Goal: Task Accomplishment & Management: Complete application form

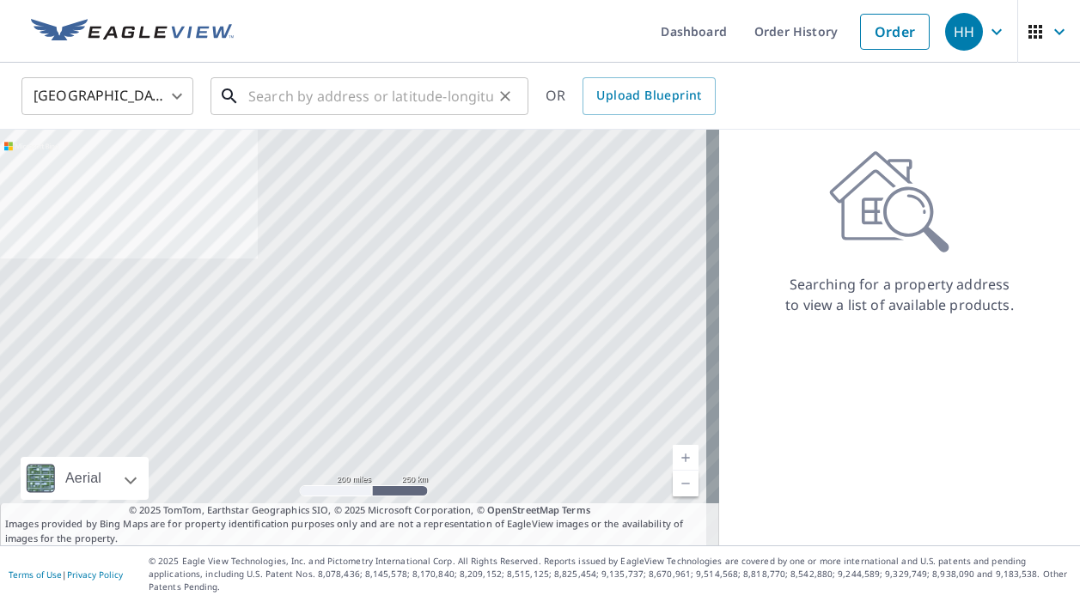
click at [332, 94] on input "text" at bounding box center [370, 96] width 245 height 48
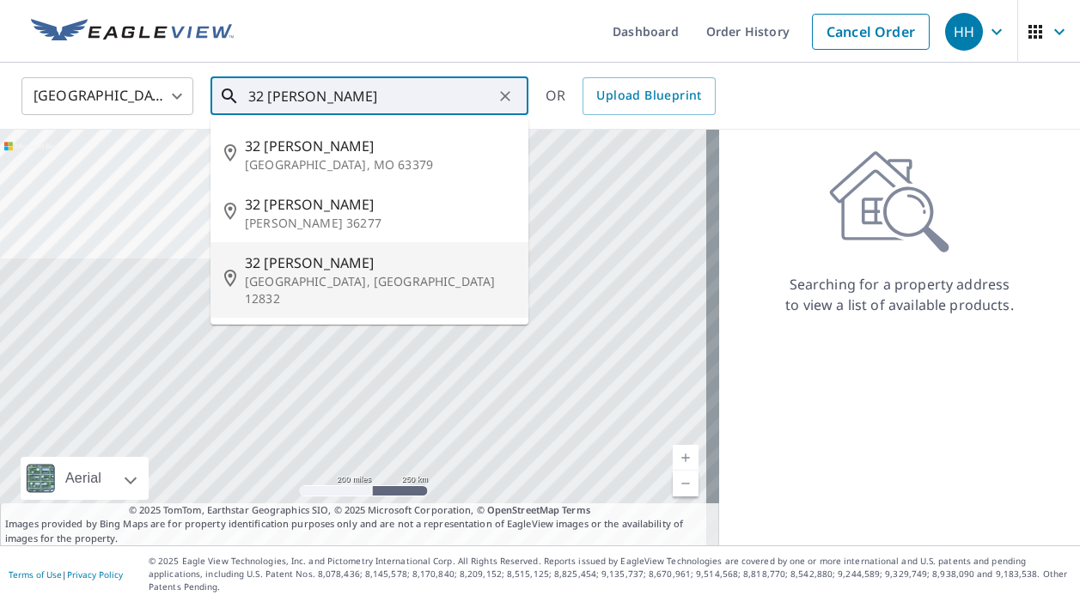
click at [316, 258] on span "32 [PERSON_NAME]" at bounding box center [380, 263] width 270 height 21
type input "[STREET_ADDRESS][PERSON_NAME][PERSON_NAME]"
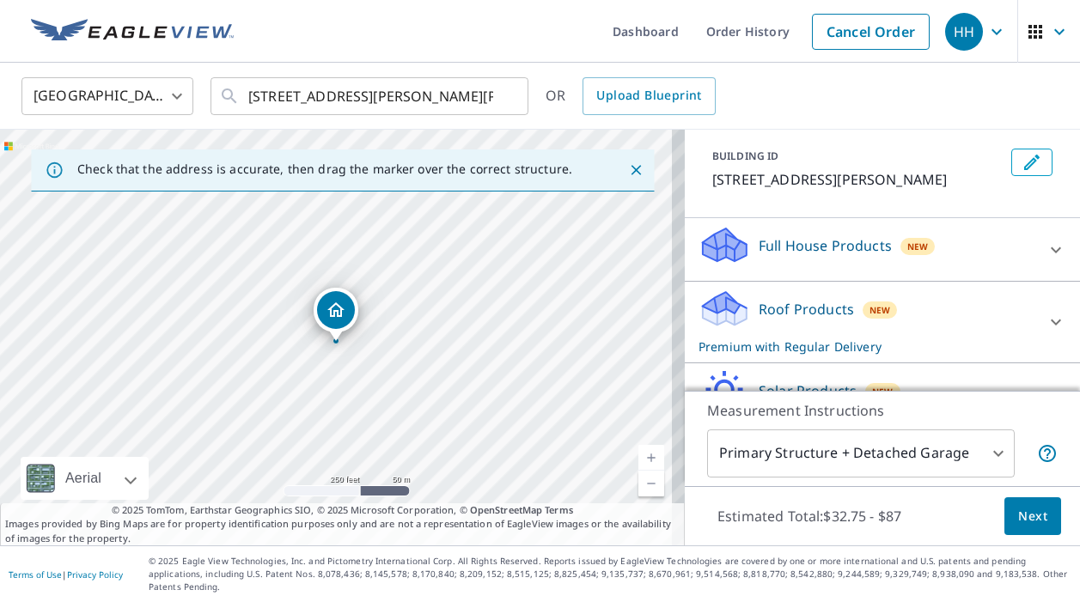
scroll to position [93, 0]
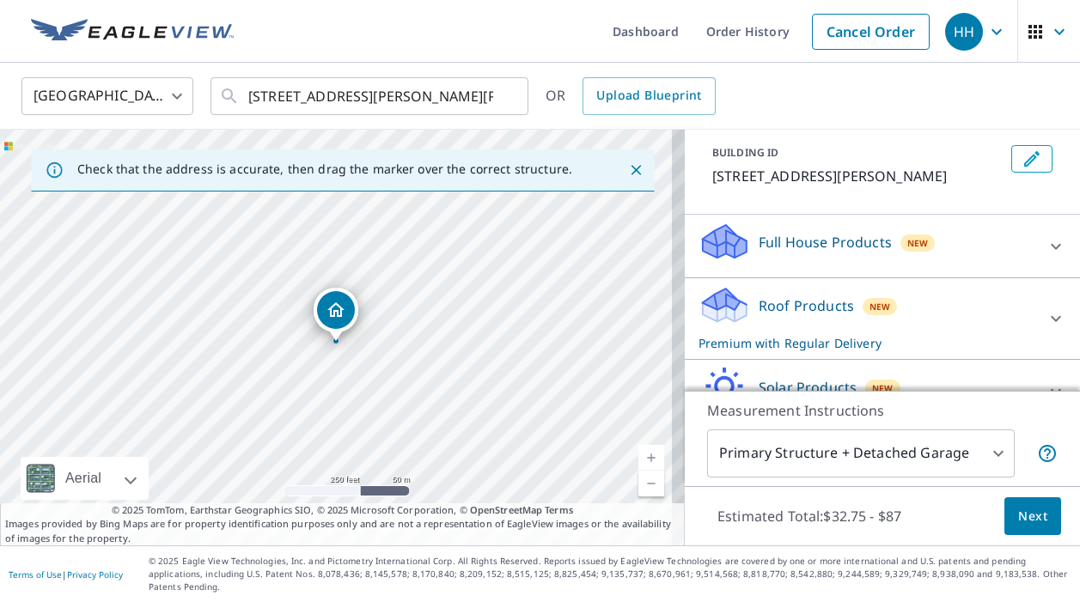
click at [638, 461] on link "Current Level 17, Zoom In" at bounding box center [651, 458] width 26 height 26
click at [638, 461] on link "Current Level 18, Zoom In" at bounding box center [651, 458] width 26 height 26
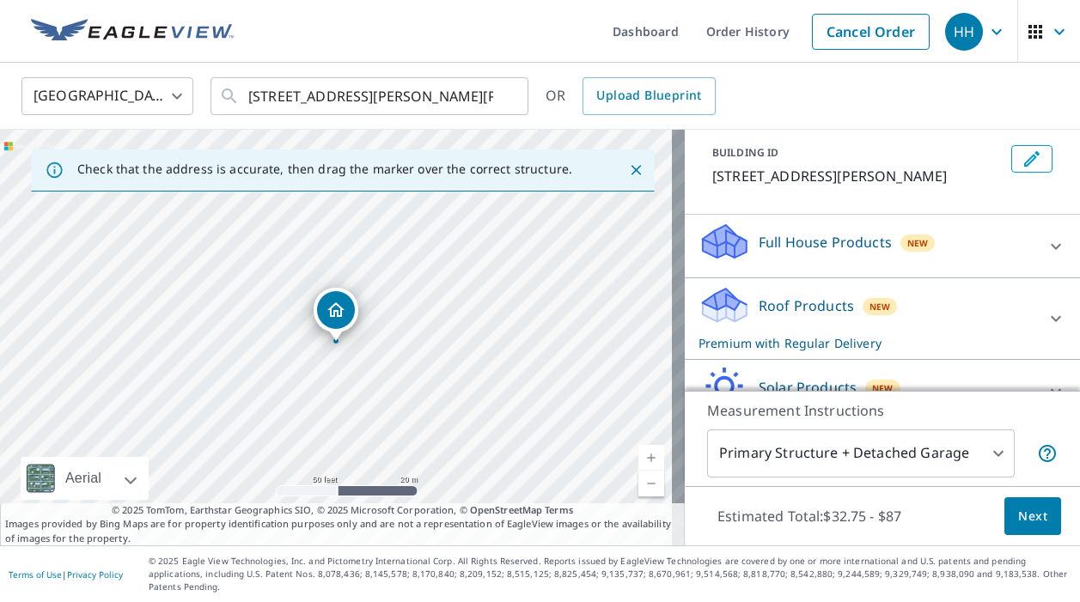
click at [638, 461] on link "Current Level 19, Zoom In" at bounding box center [651, 458] width 26 height 26
click at [333, 307] on icon "Dropped pin, building 1, Residential property, 32 Amanda Ln Granville, NY 12832" at bounding box center [335, 309] width 17 height 15
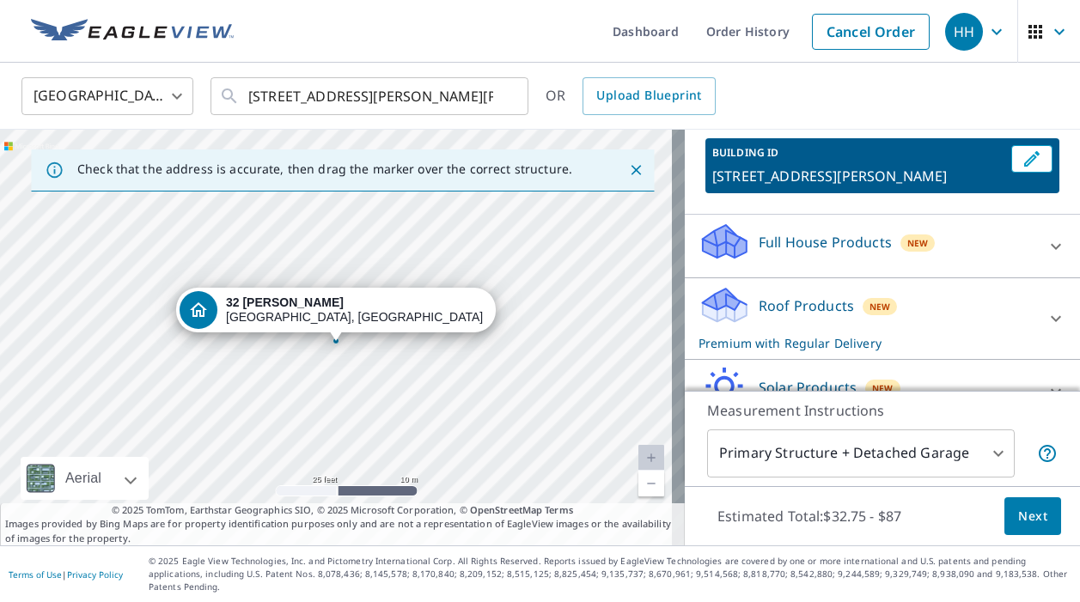
click at [325, 418] on div "[STREET_ADDRESS][PERSON_NAME][PERSON_NAME]" at bounding box center [342, 338] width 685 height 416
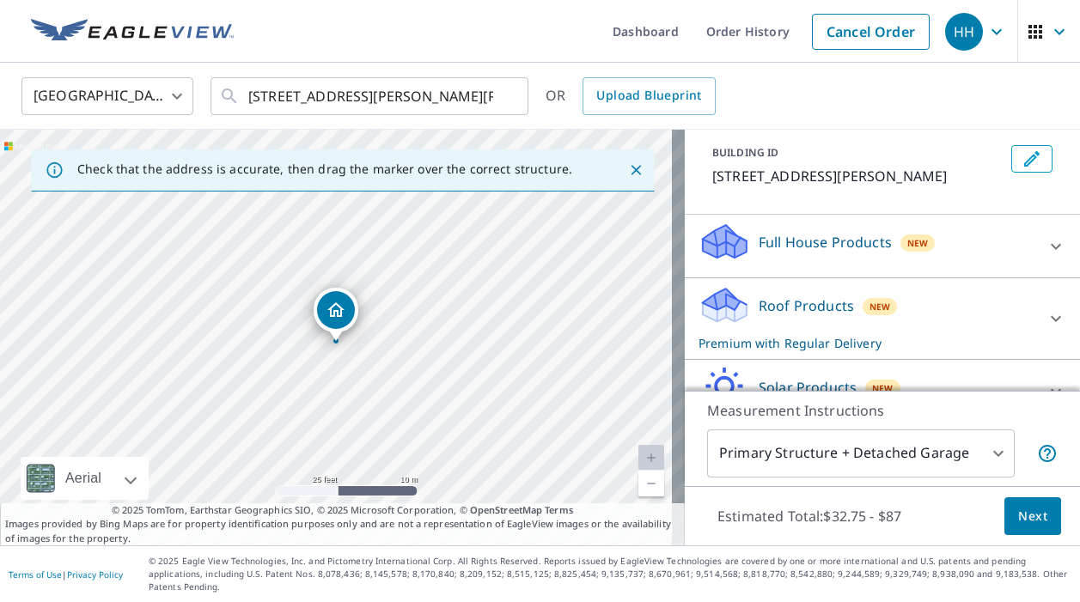
click at [314, 419] on div "[STREET_ADDRESS][PERSON_NAME][PERSON_NAME]" at bounding box center [342, 338] width 685 height 416
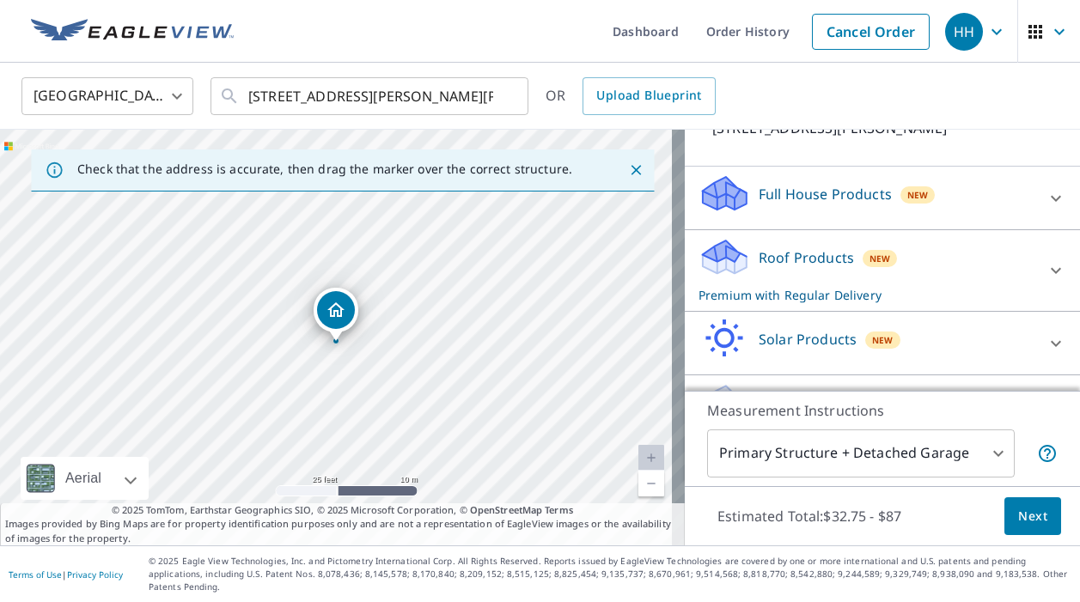
scroll to position [176, 0]
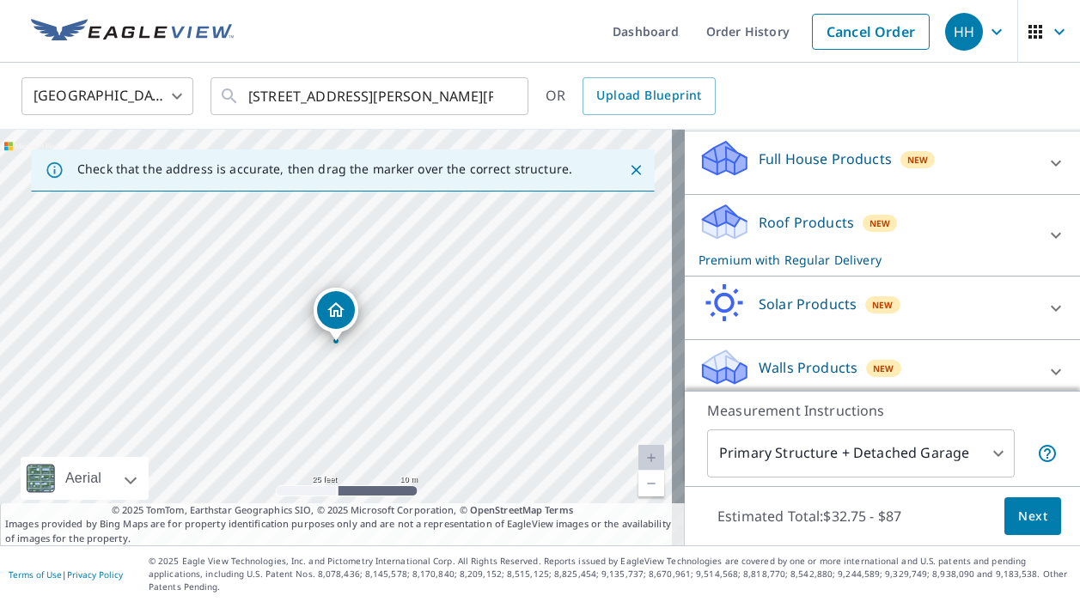
click at [1046, 229] on icon at bounding box center [1056, 235] width 21 height 21
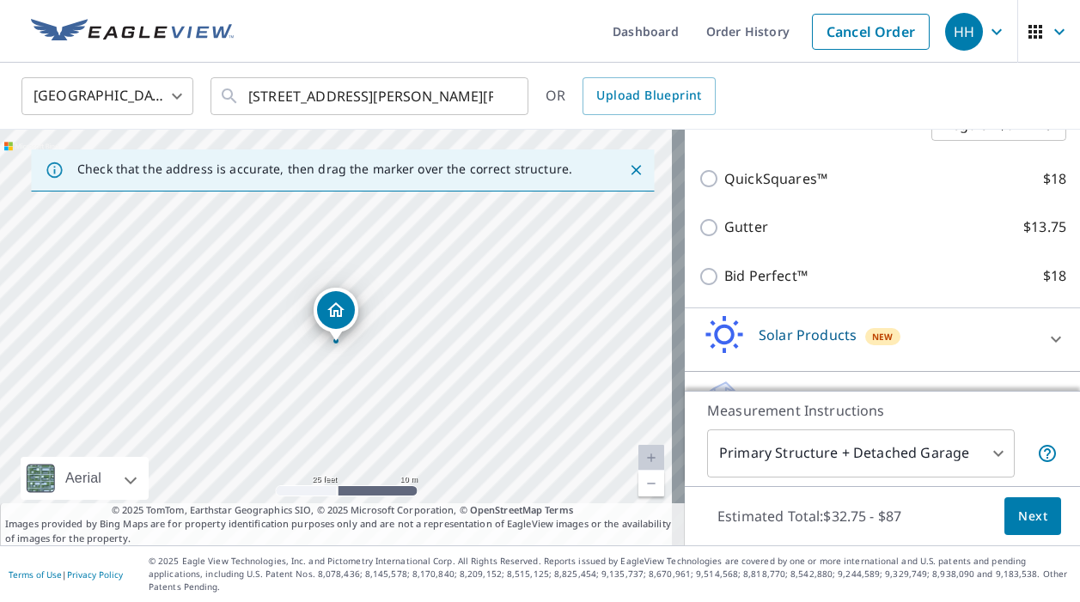
scroll to position [411, 0]
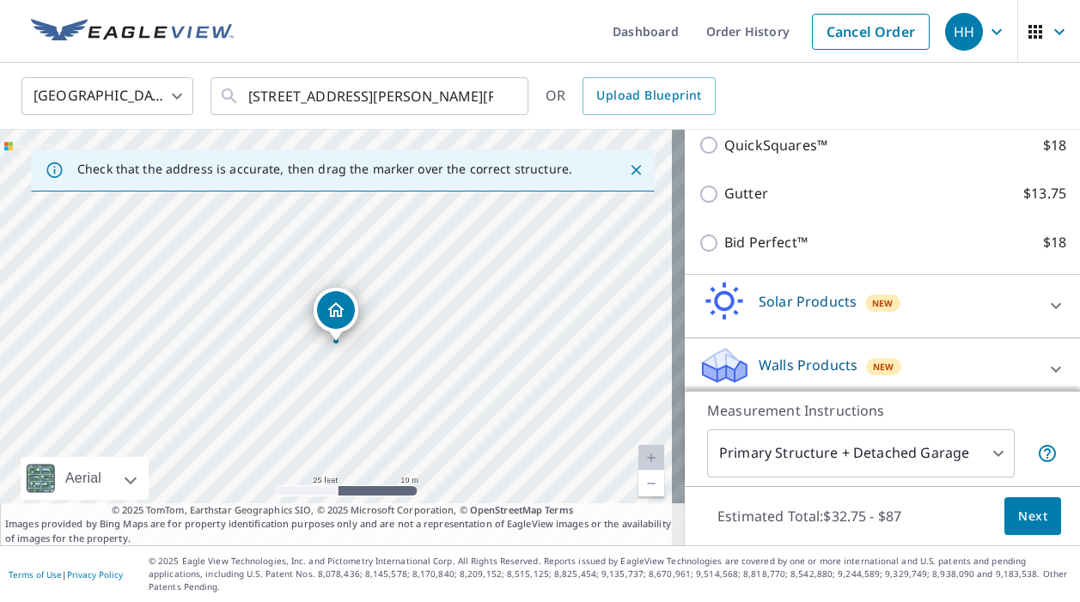
click at [853, 461] on body "HH HH Dashboard Order History Cancel Order HH [GEOGRAPHIC_DATA] [GEOGRAPHIC_DAT…" at bounding box center [540, 301] width 1080 height 602
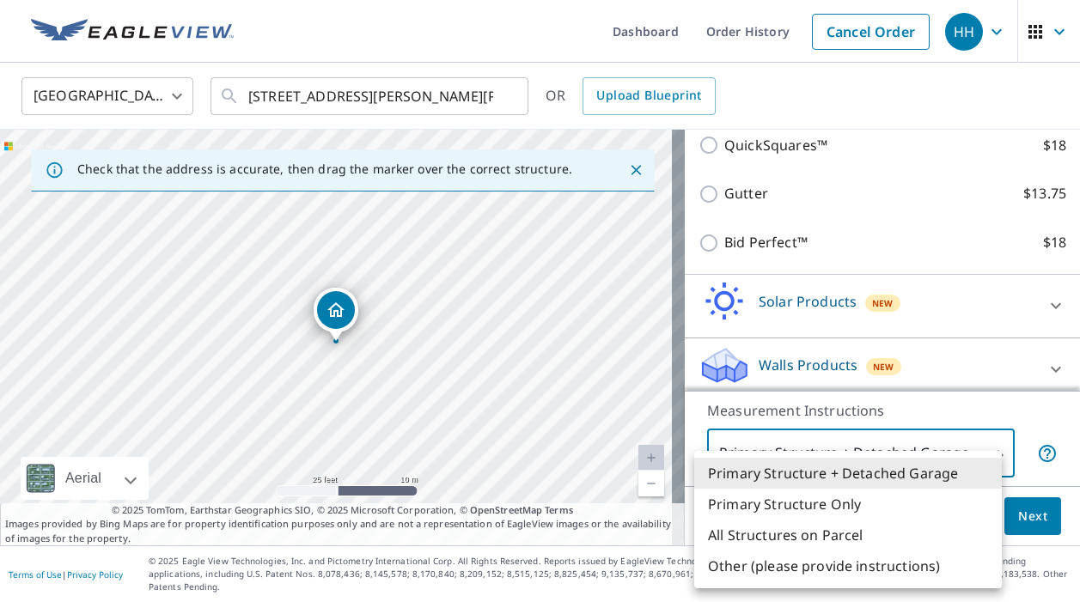
click at [860, 560] on li "Other (please provide instructions)" at bounding box center [848, 566] width 308 height 31
type input "5"
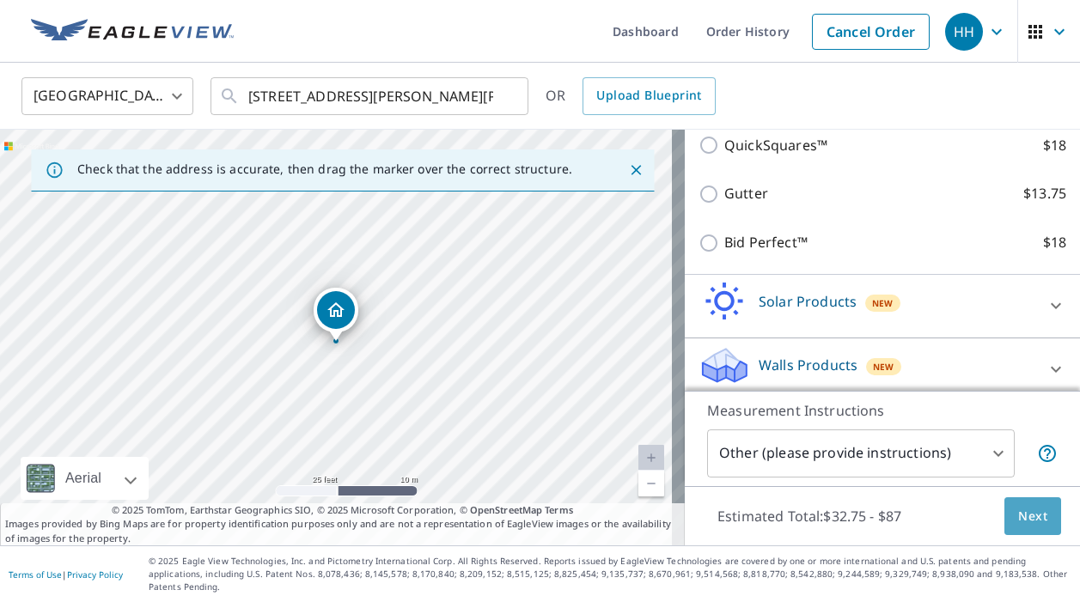
click at [1018, 520] on span "Next" at bounding box center [1032, 516] width 29 height 21
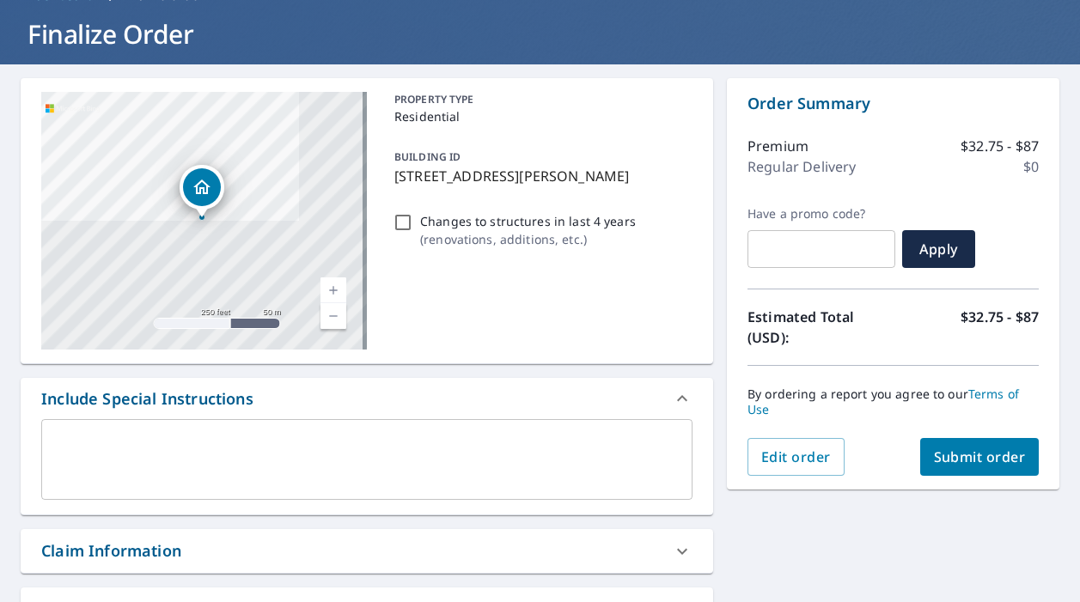
scroll to position [153, 0]
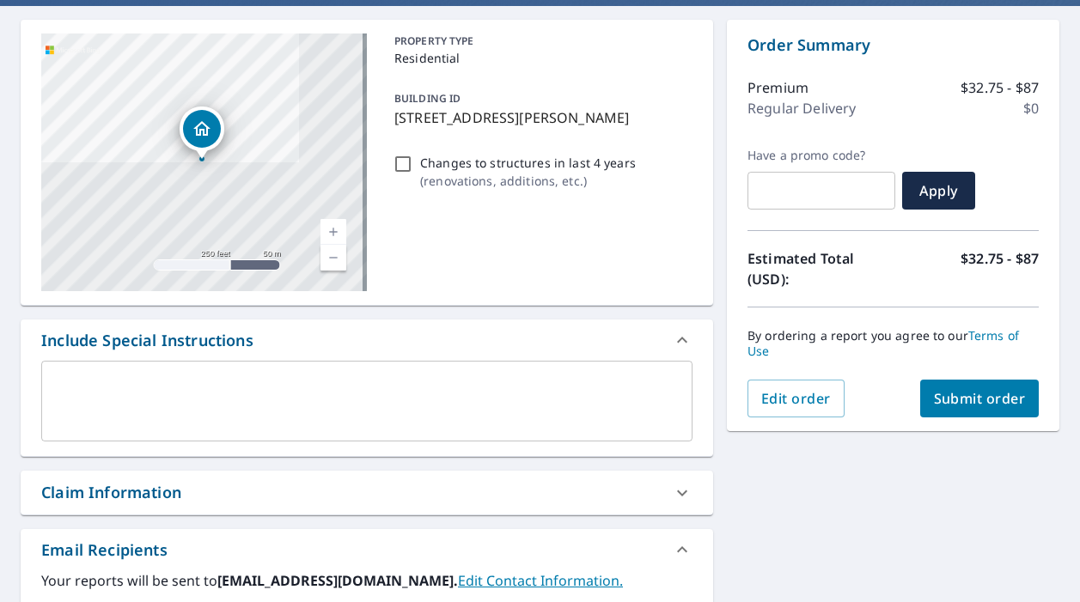
click at [110, 369] on div "x ​" at bounding box center [366, 401] width 651 height 81
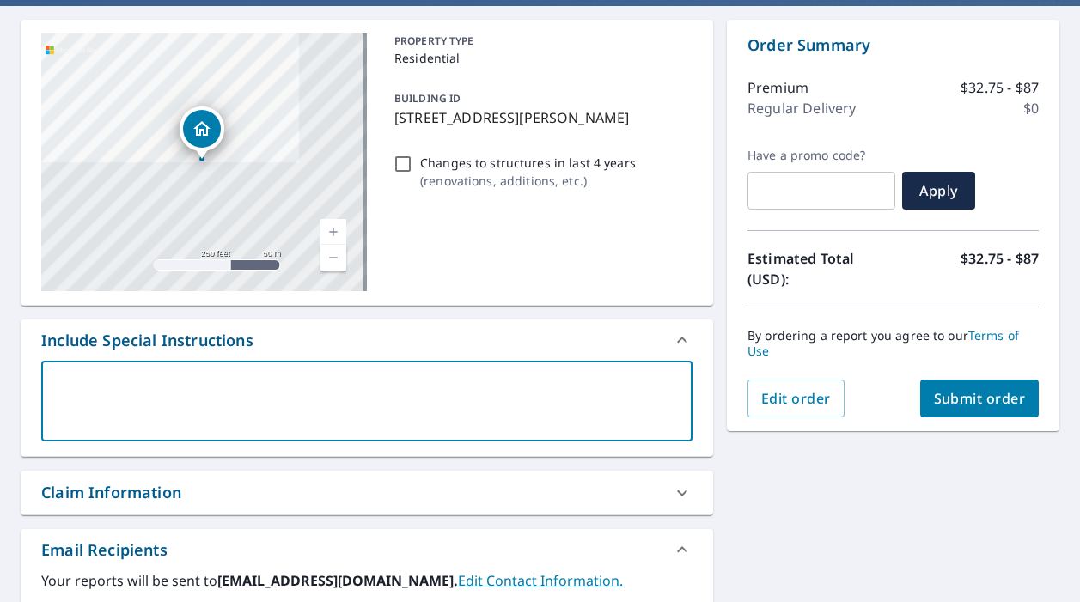
type textarea "T"
type textarea "x"
checkbox input "true"
type textarea "Tw"
type textarea "x"
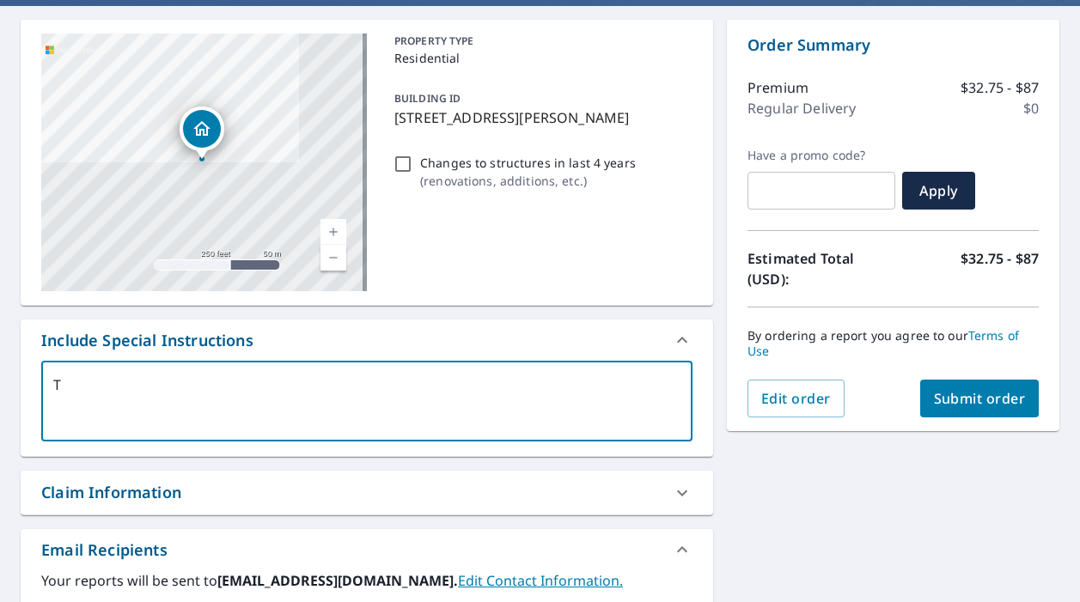
checkbox input "true"
type textarea "Two"
type textarea "x"
checkbox input "true"
type textarea "Two"
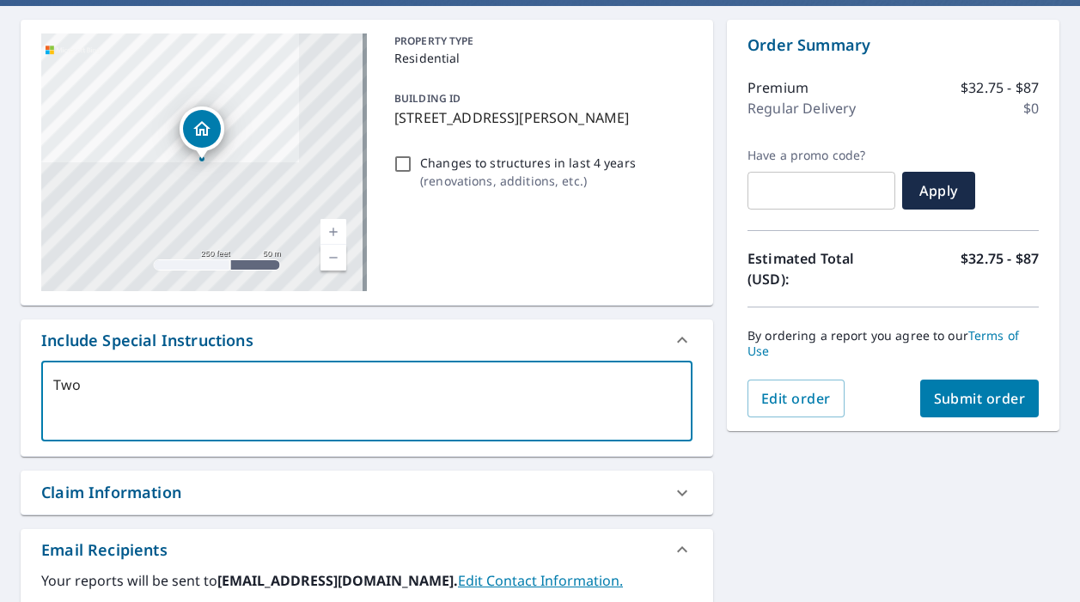
type textarea "x"
checkbox input "true"
type textarea "Two r"
type textarea "x"
checkbox input "true"
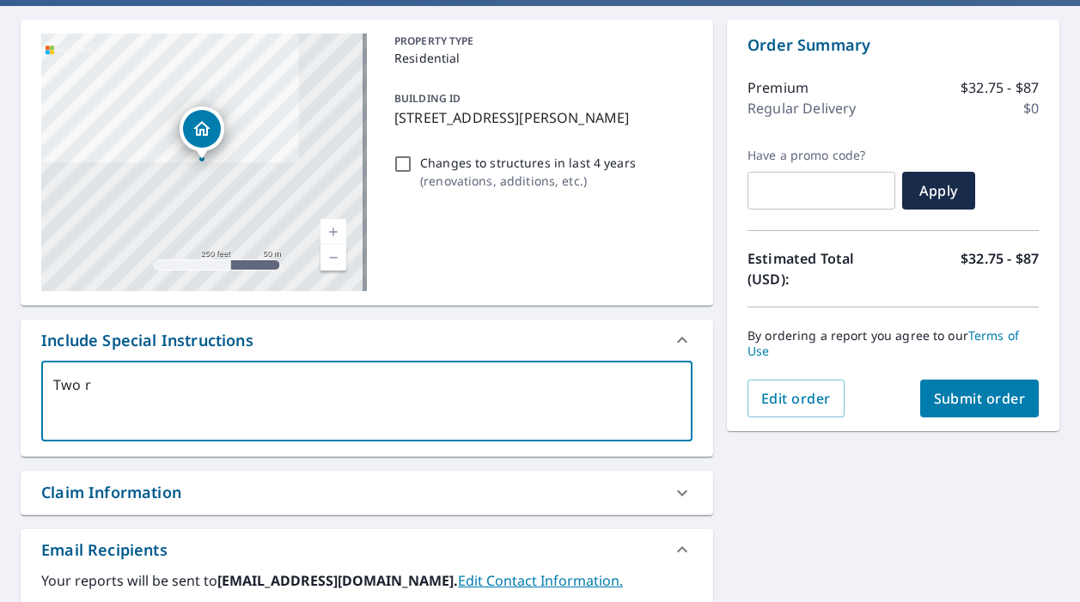
type textarea "Two ro"
type textarea "x"
checkbox input "true"
type textarea "Two roo"
type textarea "x"
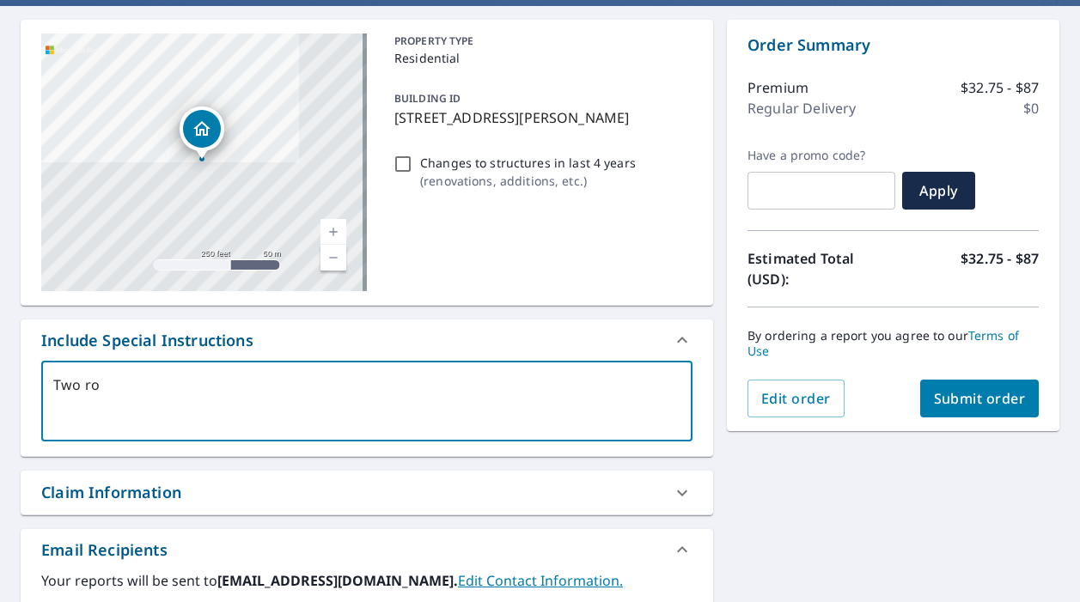
checkbox input "true"
type textarea "Two roof"
type textarea "x"
checkbox input "true"
type textarea "Two roof"
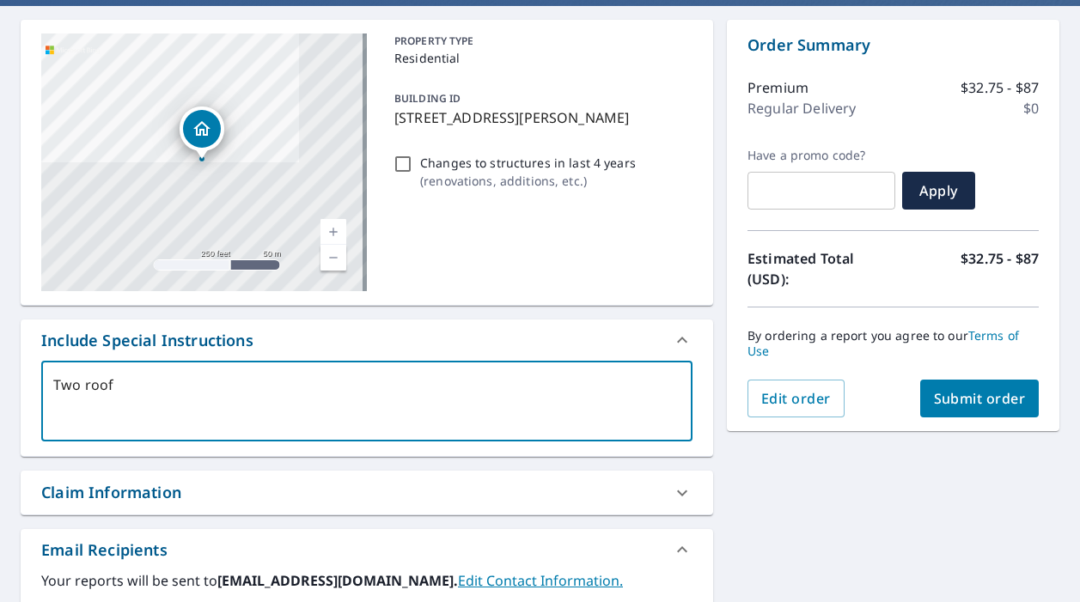
type textarea "x"
checkbox input "true"
type textarea "Two roof s"
type textarea "x"
checkbox input "true"
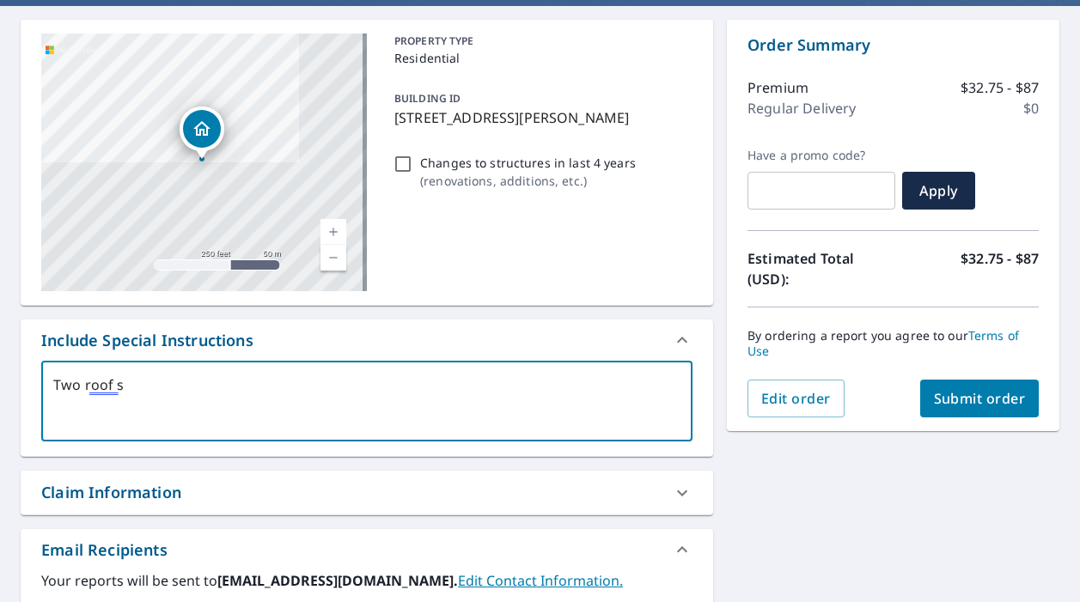
type textarea "Two roof st"
type textarea "x"
checkbox input "true"
type textarea "Two roof str"
type textarea "x"
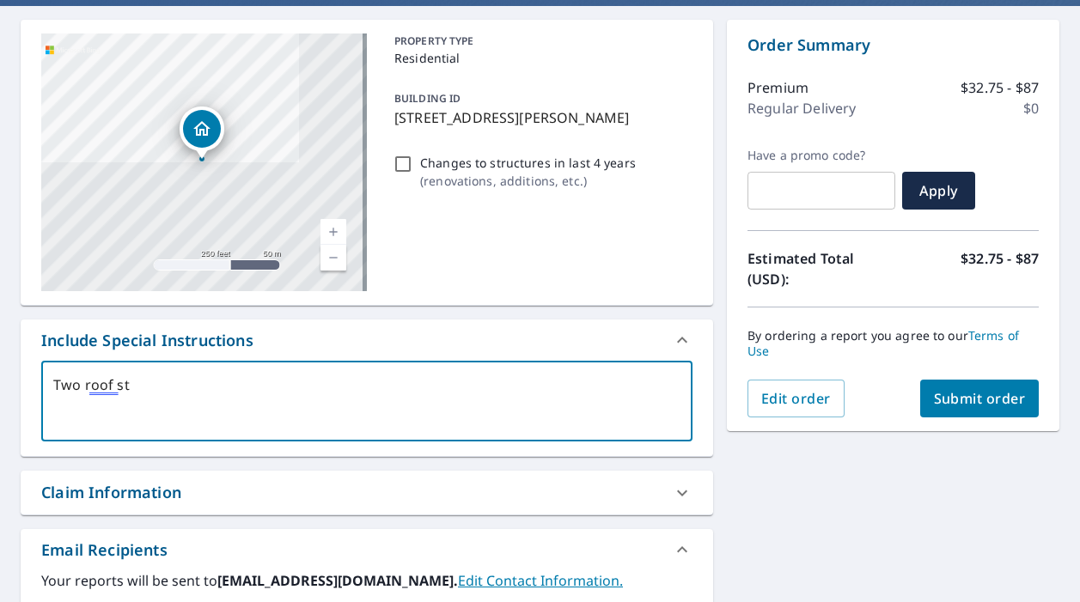
checkbox input "true"
type textarea "Two roof stru"
type textarea "x"
checkbox input "true"
type textarea "Two roof struc"
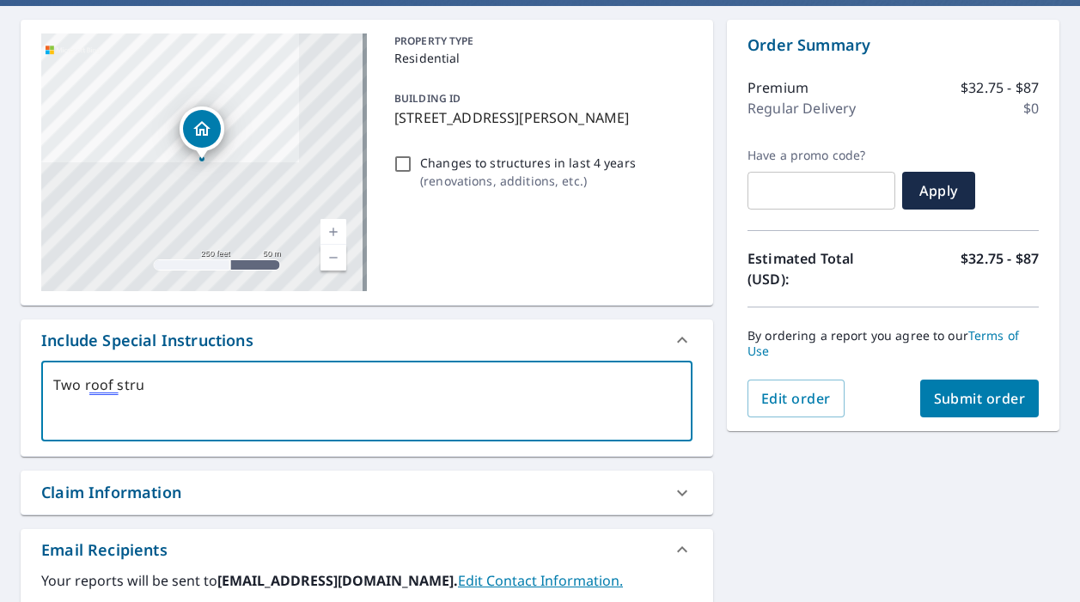
type textarea "x"
checkbox input "true"
type textarea "Two roof struct"
type textarea "x"
checkbox input "true"
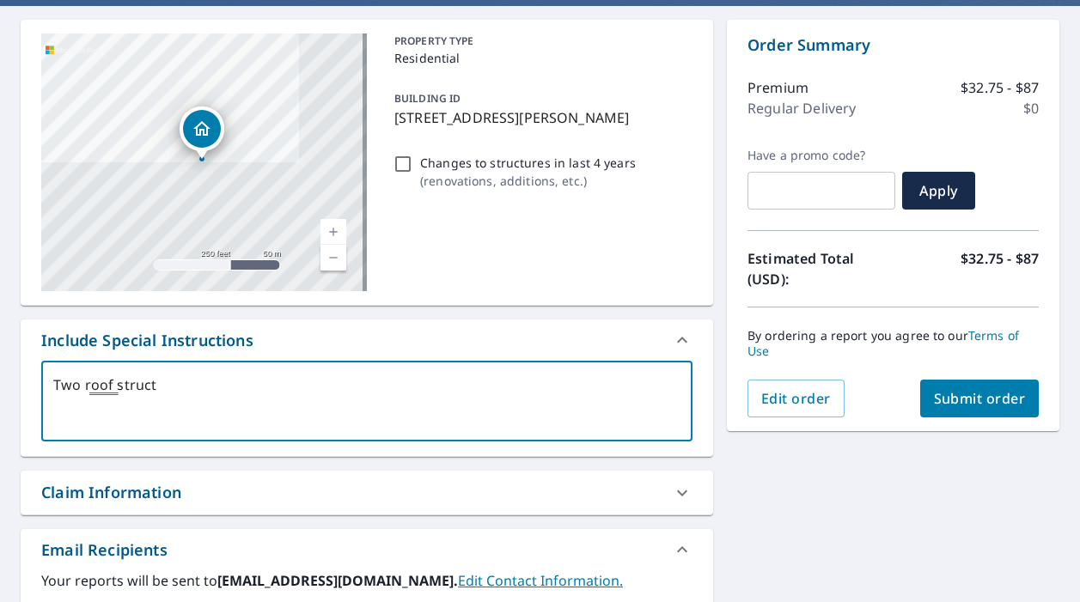
type textarea "Two roof structu"
type textarea "x"
checkbox input "true"
type textarea "Two roof structur"
type textarea "x"
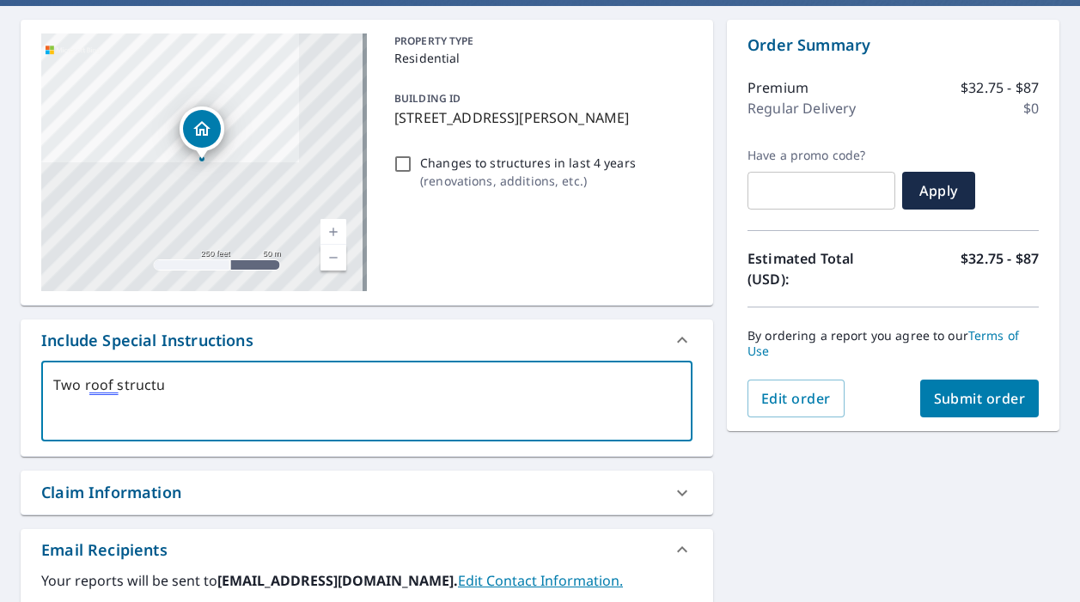
checkbox input "true"
type textarea "Two roof structure"
type textarea "x"
checkbox input "true"
type textarea "Two roof structures"
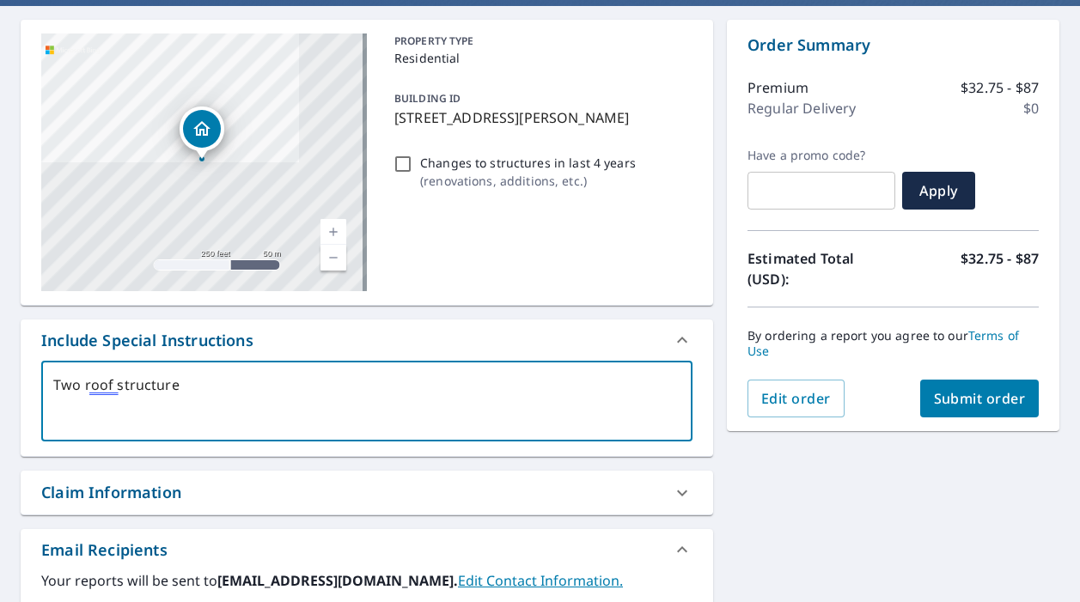
type textarea "x"
checkbox input "true"
type textarea "Two roof structures"
type textarea "x"
checkbox input "true"
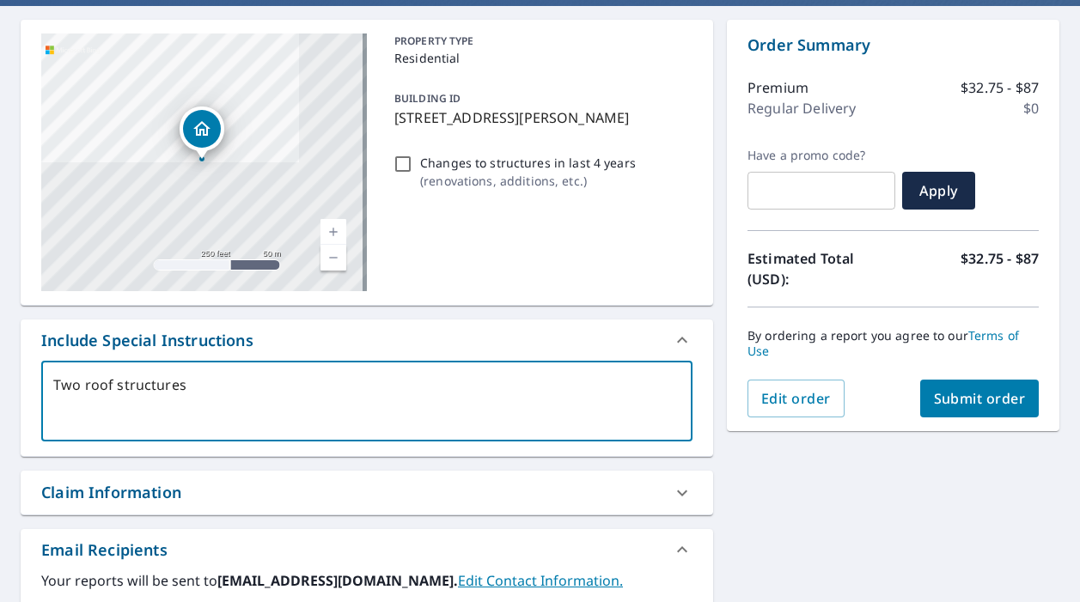
type textarea "Two roof structures"
type textarea "x"
checkbox input "true"
type textarea "Two roof structures;"
type textarea "x"
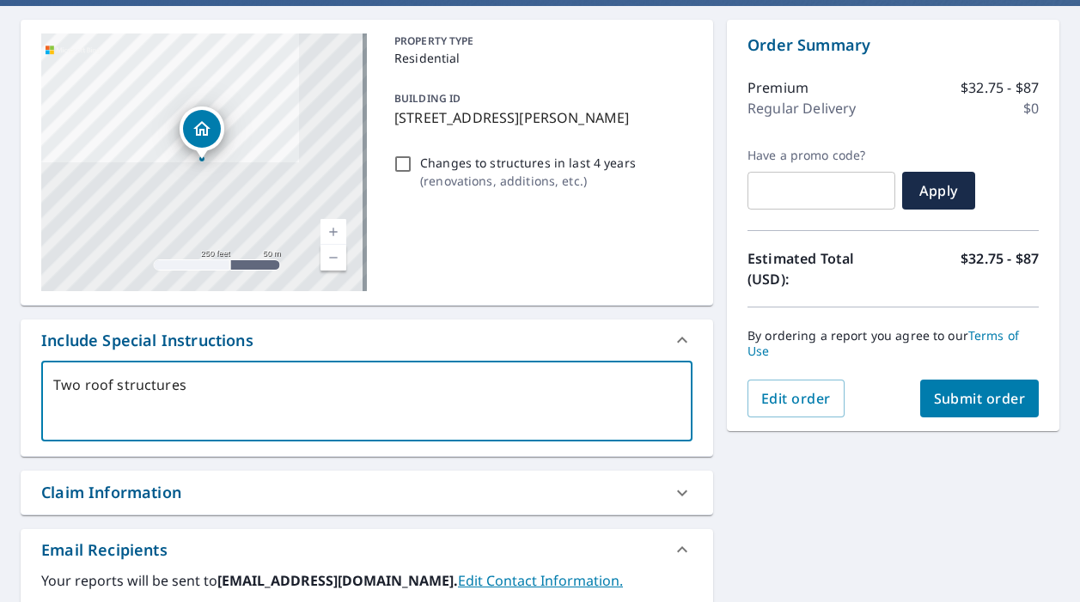
checkbox input "true"
type textarea "Two roof structures;"
type textarea "x"
checkbox input "true"
type textarea "Two roof structures; m"
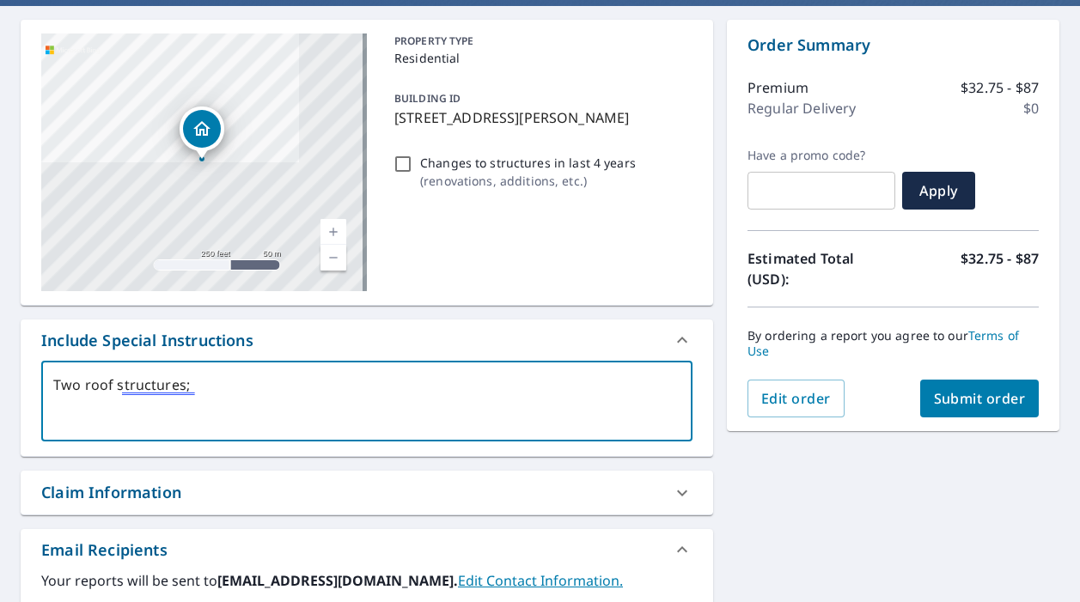
type textarea "x"
checkbox input "true"
type textarea "Two roof structures; mi"
type textarea "x"
checkbox input "true"
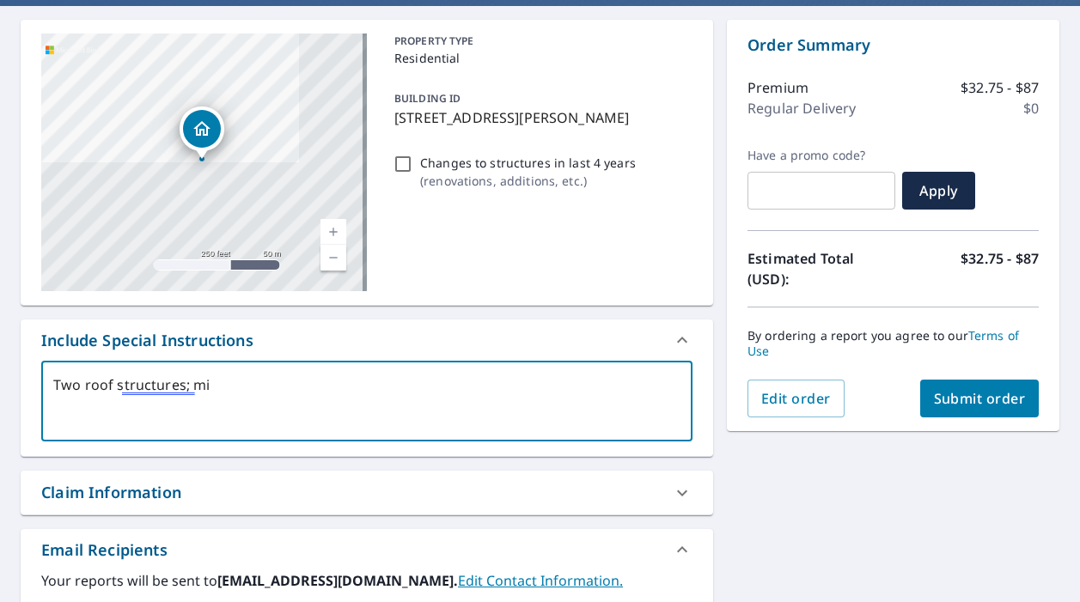
type textarea "Two roof structures; mid"
type textarea "x"
checkbox input "true"
type textarea "Two roof structures; midd"
type textarea "x"
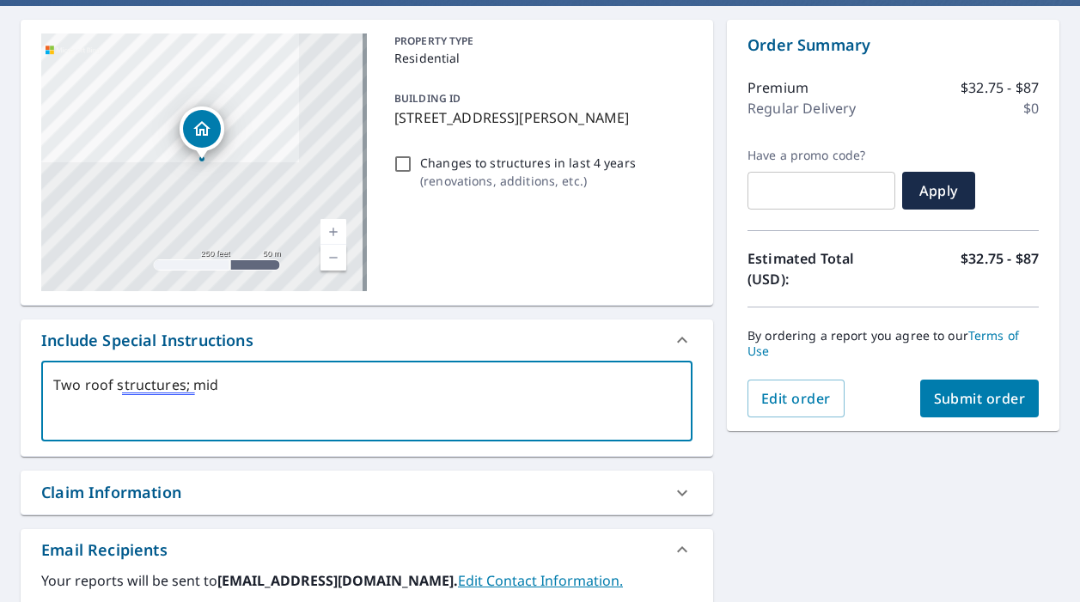
checkbox input "true"
type textarea "Two roof structures; middl"
type textarea "x"
checkbox input "true"
type textarea "Two roof structures; middle"
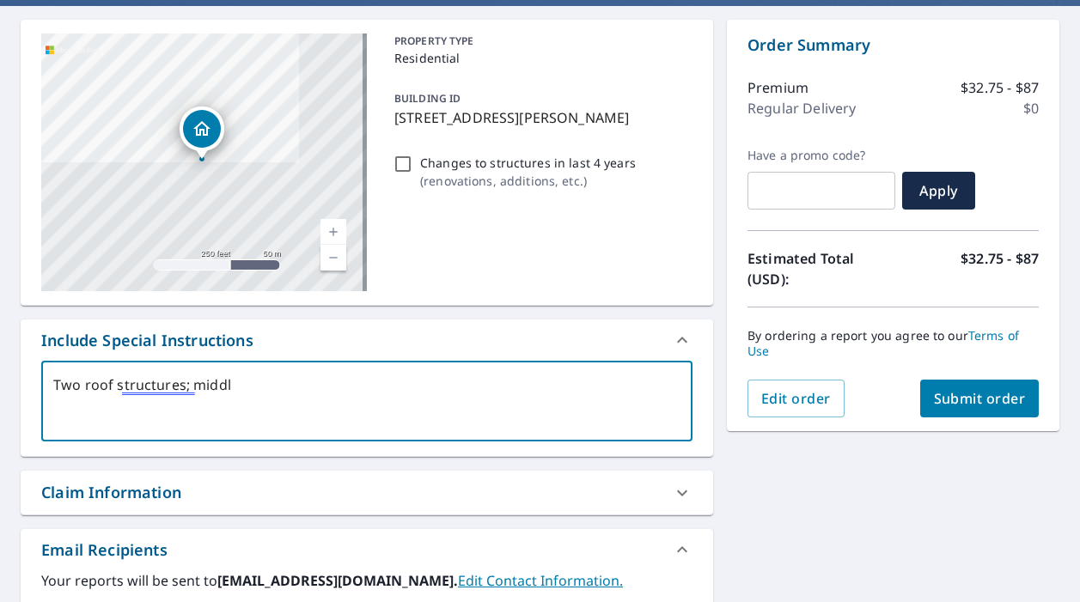
type textarea "x"
checkbox input "true"
type textarea "Two roof structures; middle"
type textarea "x"
checkbox input "true"
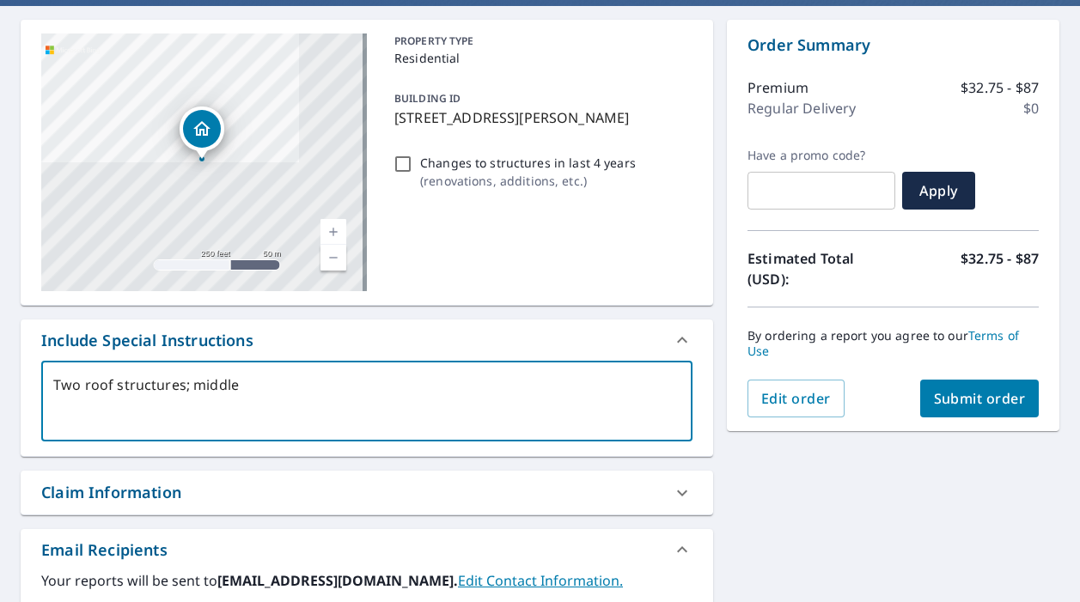
type textarea "Two roof structures; middle r"
type textarea "x"
checkbox input "true"
type textarea "Two roof structures; middle ro"
type textarea "x"
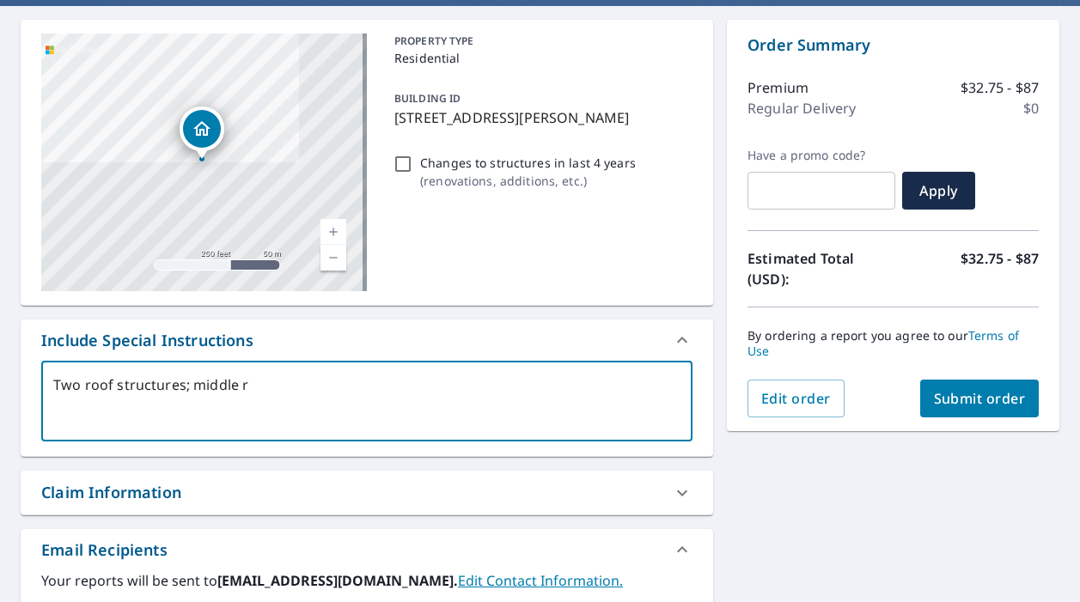
checkbox input "true"
type textarea "Two roof structures; middle roo"
type textarea "x"
checkbox input "true"
type textarea "Two roof structures; middle roof"
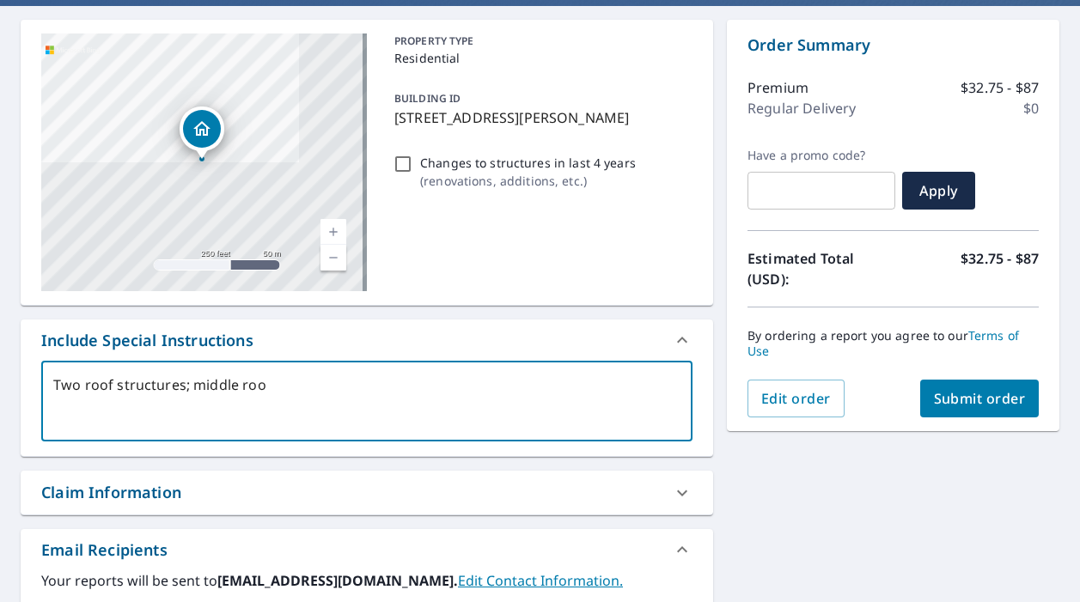
type textarea "x"
checkbox input "true"
type textarea "Two roof structures; middle roof"
type textarea "x"
checkbox input "true"
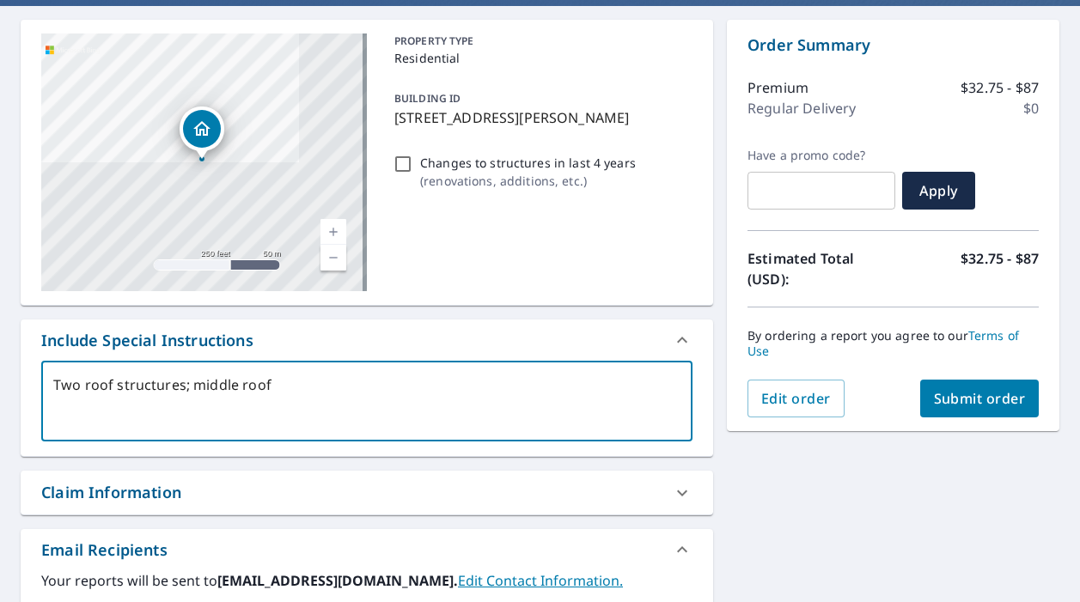
type textarea "Two roof structures; middle roof a"
type textarea "x"
checkbox input "true"
type textarea "Two roof structures; middle roof an"
type textarea "x"
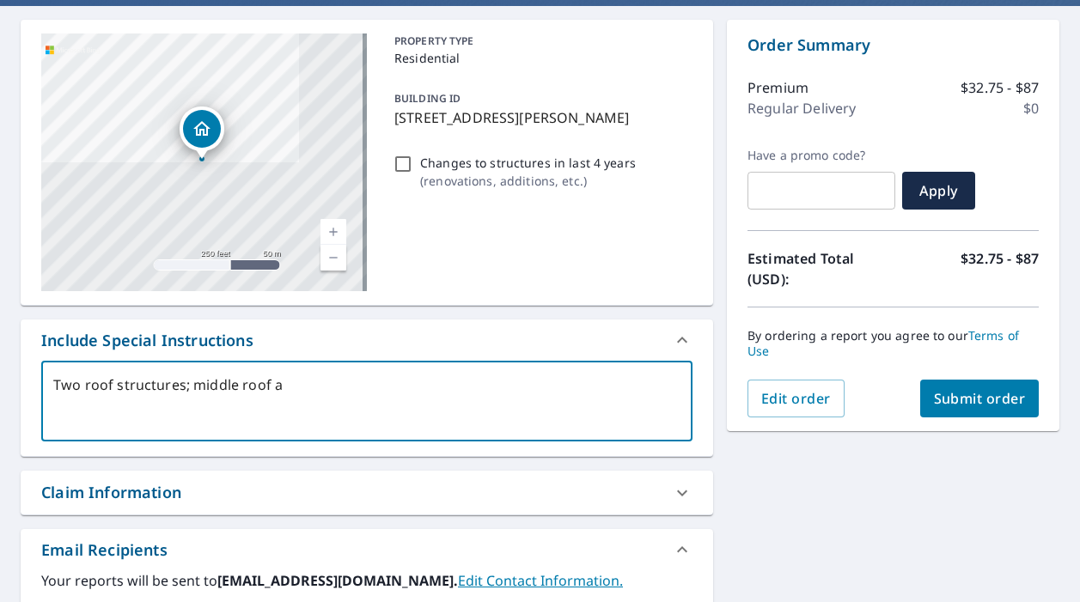
checkbox input "true"
type textarea "Two roof structures; middle roof and"
type textarea "x"
checkbox input "true"
type textarea "Two roof structures; middle roof and"
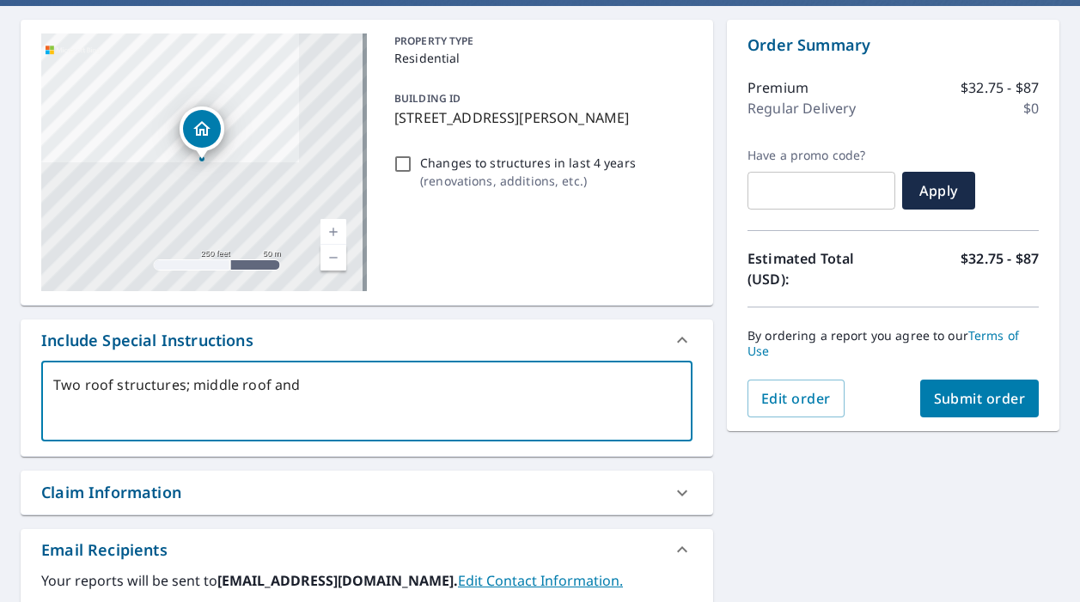
type textarea "x"
checkbox input "true"
type textarea "Two roof structures; middle roof and r"
type textarea "x"
checkbox input "true"
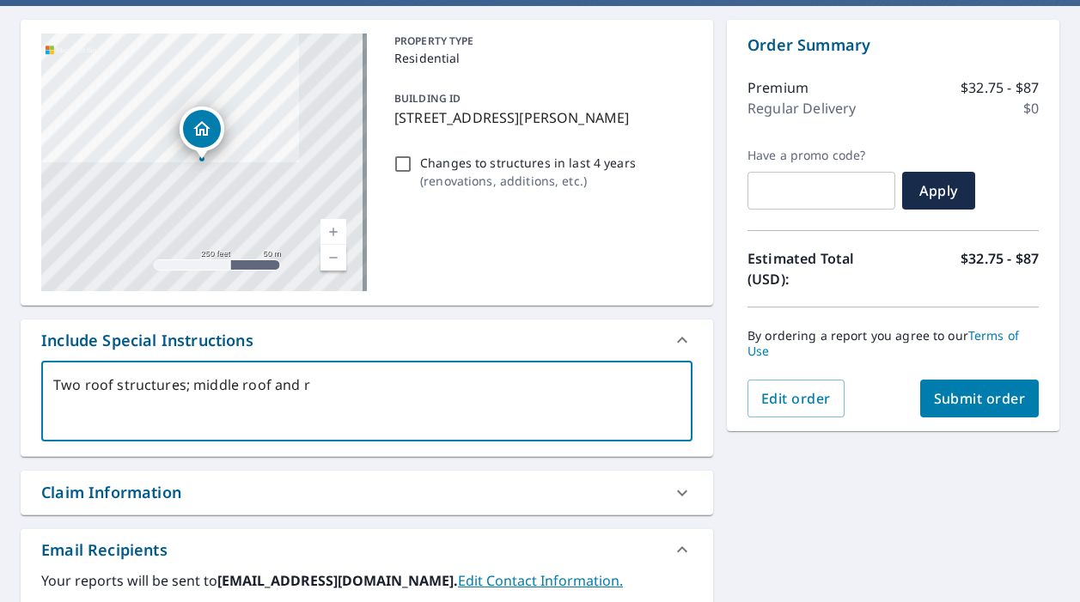
type textarea "Two roof structures; middle roof and ro"
type textarea "x"
checkbox input "true"
type textarea "Two roof structures; middle roof and roo"
type textarea "x"
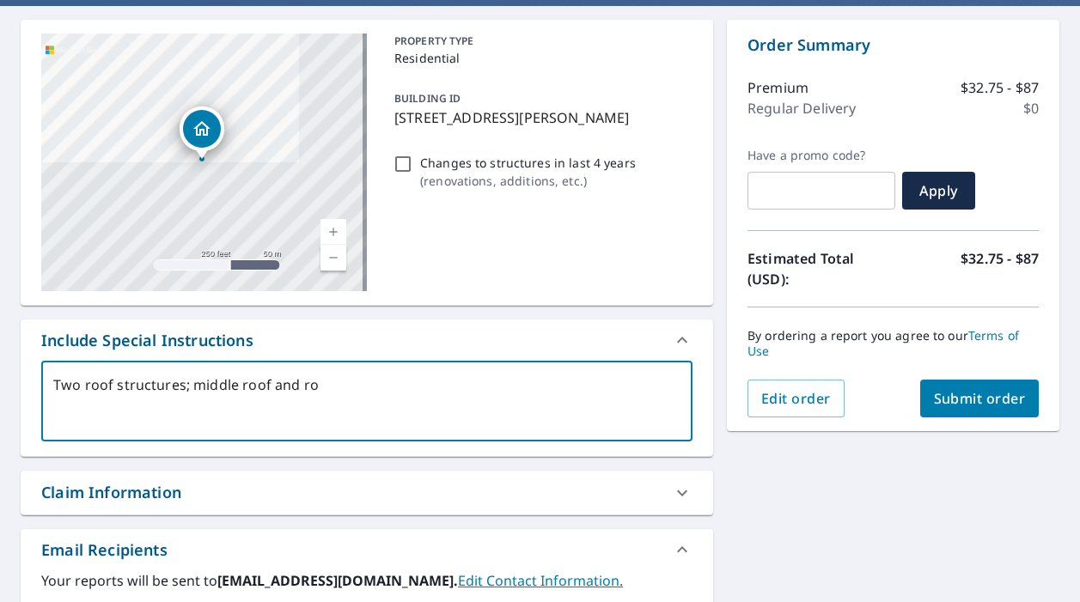
checkbox input "true"
type textarea "Two roof structures; middle roof and roof"
type textarea "x"
checkbox input "true"
type textarea "Two roof structures; middle roof and roof"
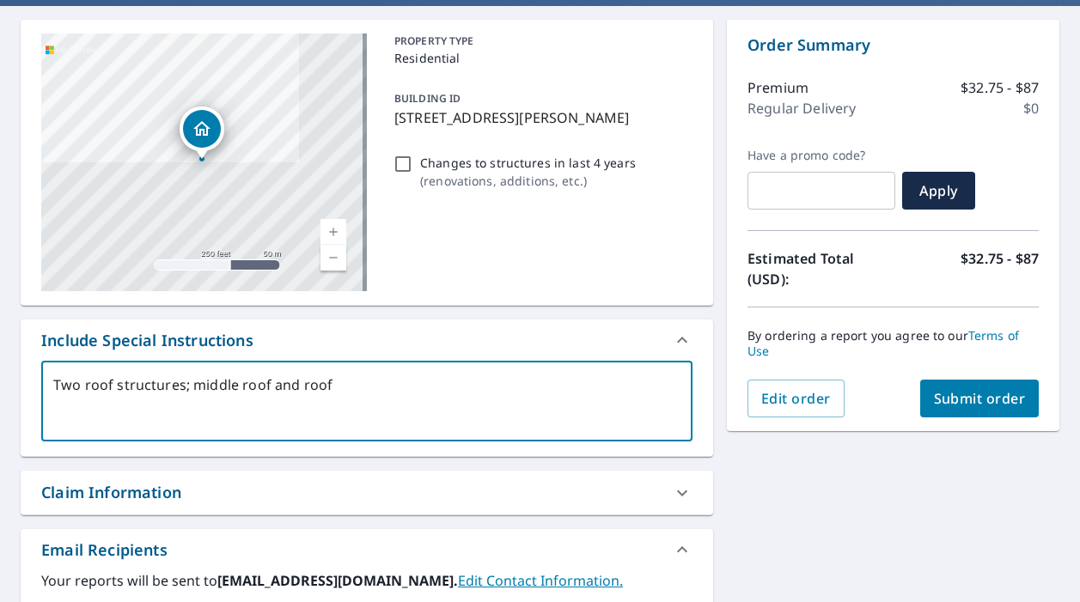
type textarea "x"
checkbox input "true"
type textarea "Two roof structures; middle roof and roof s"
type textarea "x"
checkbox input "true"
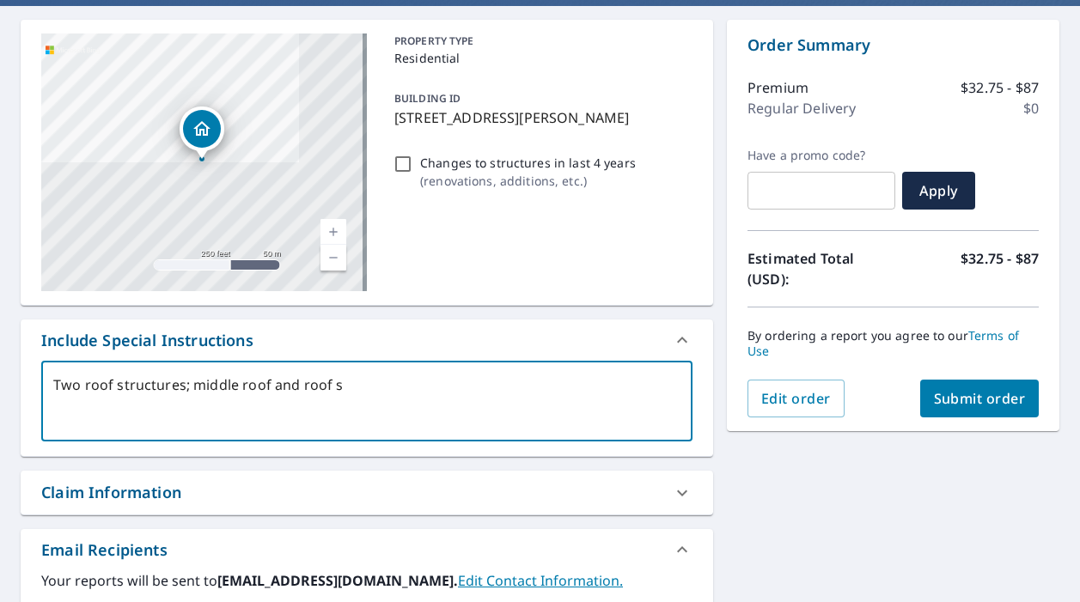
type textarea "Two roof structures; middle roof and roof se"
type textarea "x"
checkbox input "true"
type textarea "Two roof structures; middle roof and roof sec"
type textarea "x"
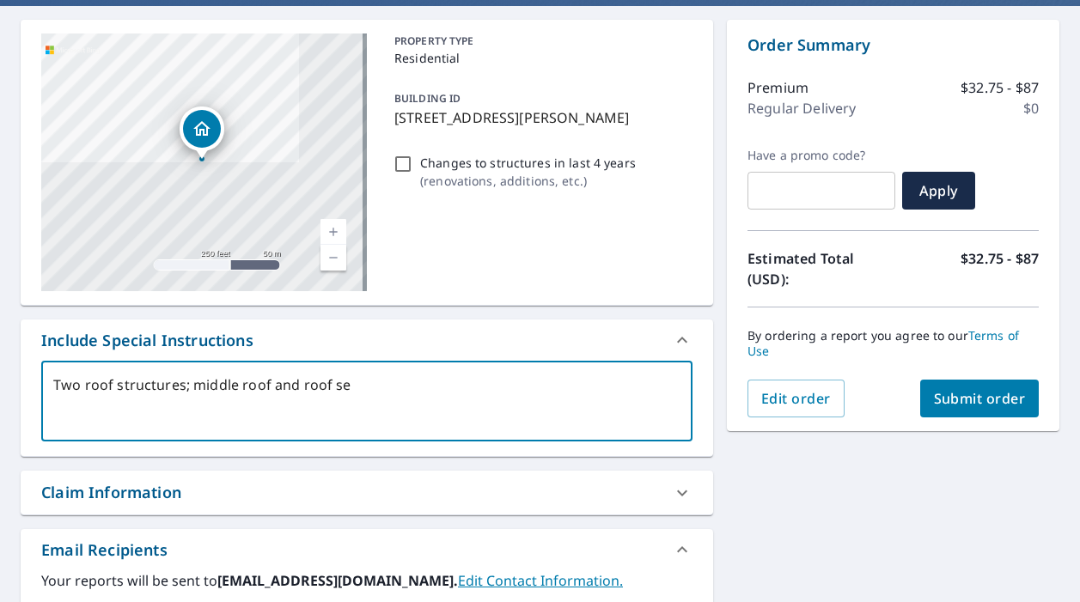
checkbox input "true"
type textarea "Two roof structures; middle roof and roof sect"
type textarea "x"
checkbox input "true"
type textarea "Two roof structures; middle roof and roof secti"
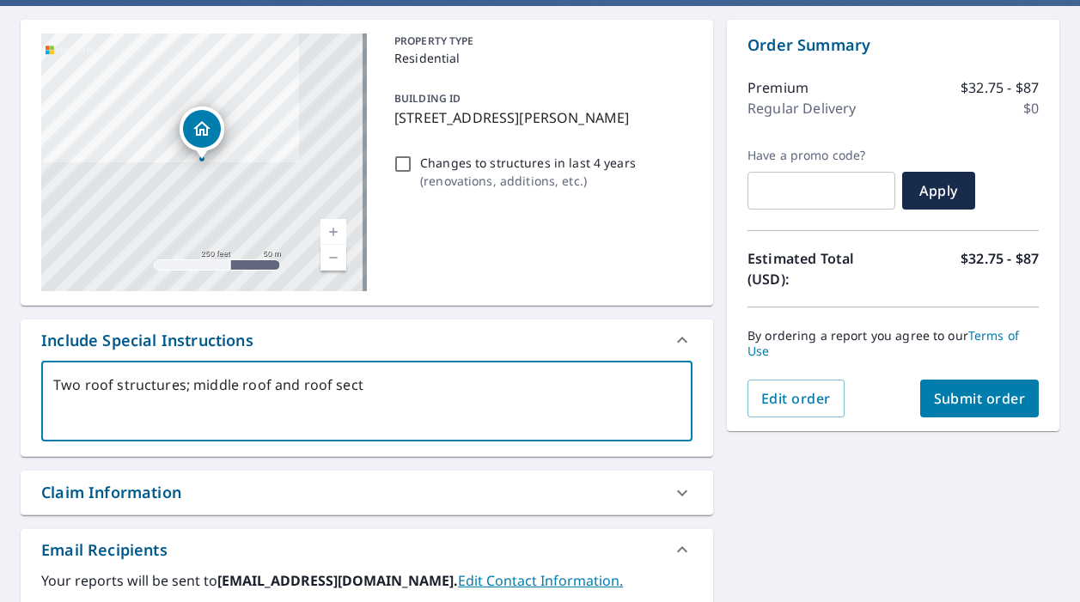
type textarea "x"
checkbox input "true"
type textarea "Two roof structures; middle roof and roof sectio"
type textarea "x"
checkbox input "true"
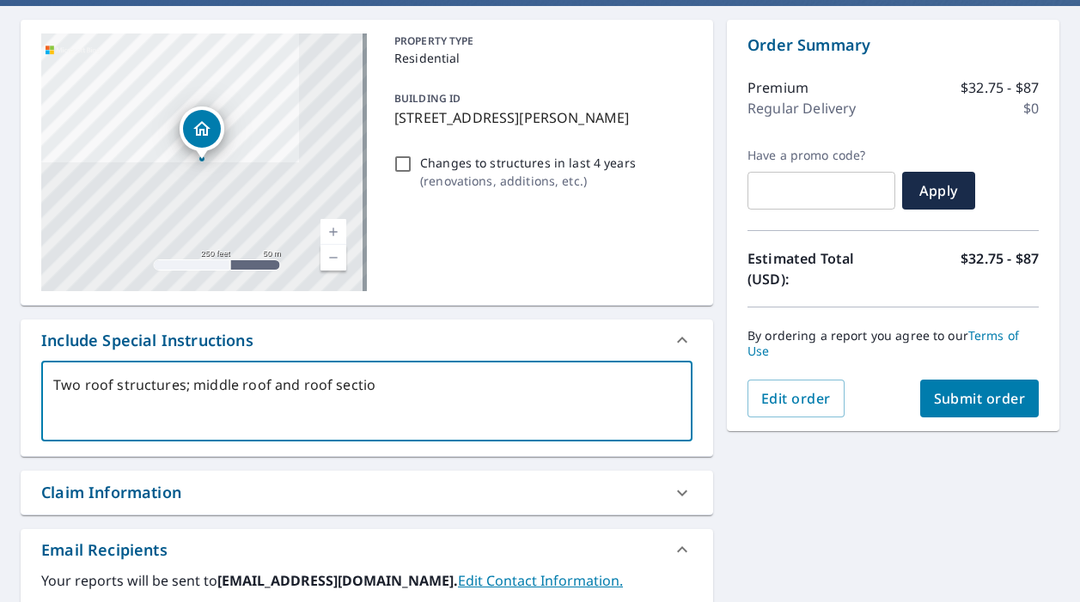
type textarea "Two roof structures; middle roof and roof section"
type textarea "x"
checkbox input "true"
type textarea "Two roof structures; middle roof and roof section"
type textarea "x"
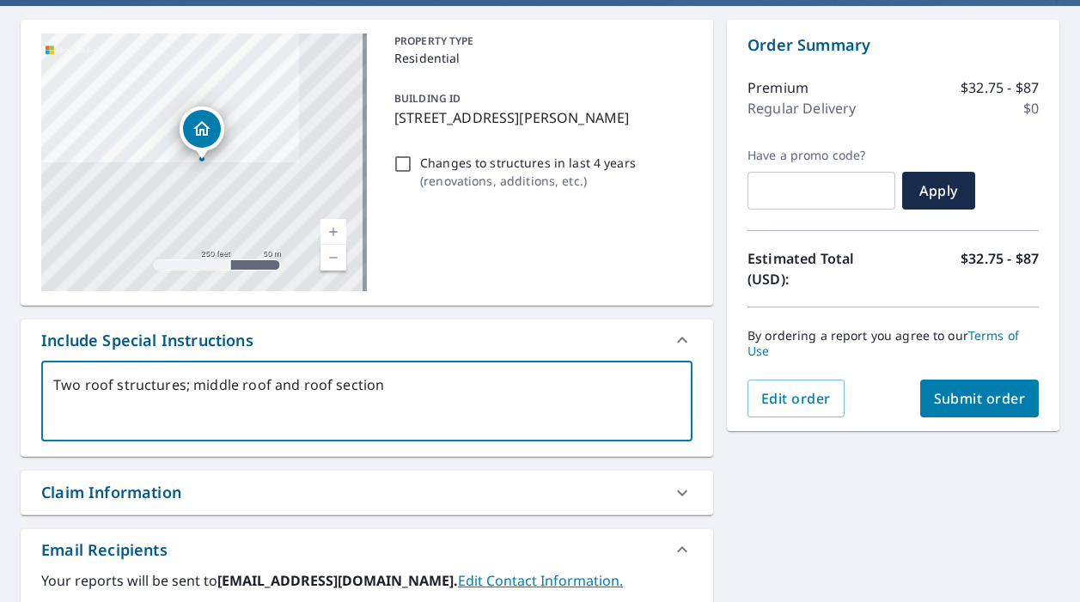
checkbox input "true"
type textarea "Two roof structures; middle roof and roof section t"
type textarea "x"
checkbox input "true"
type textarea "Two roof structures; middle roof and roof section to"
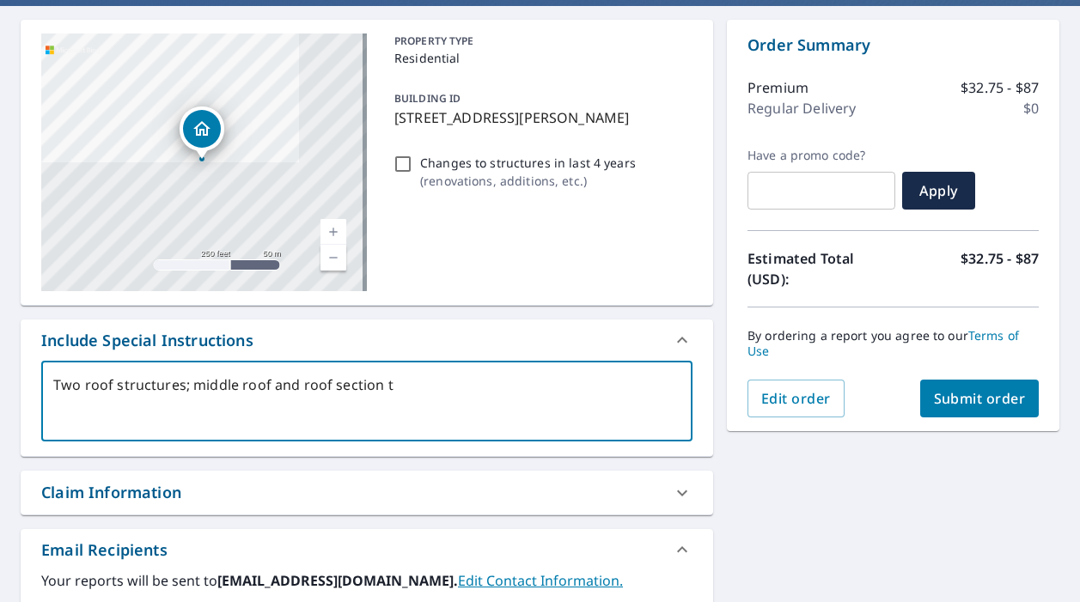
type textarea "x"
checkbox input "true"
type textarea "Two roof structures; middle roof and roof section to"
type textarea "x"
checkbox input "true"
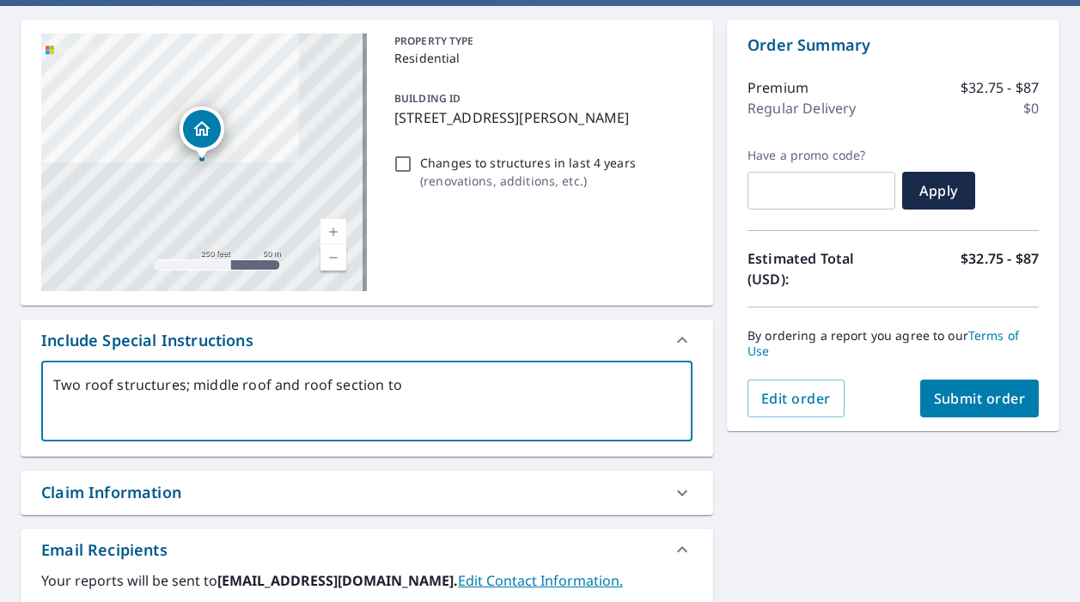
type textarea "Two roof structures; middle roof and roof section to t"
type textarea "x"
checkbox input "true"
type textarea "Two roof structures; middle roof and roof section to th"
type textarea "x"
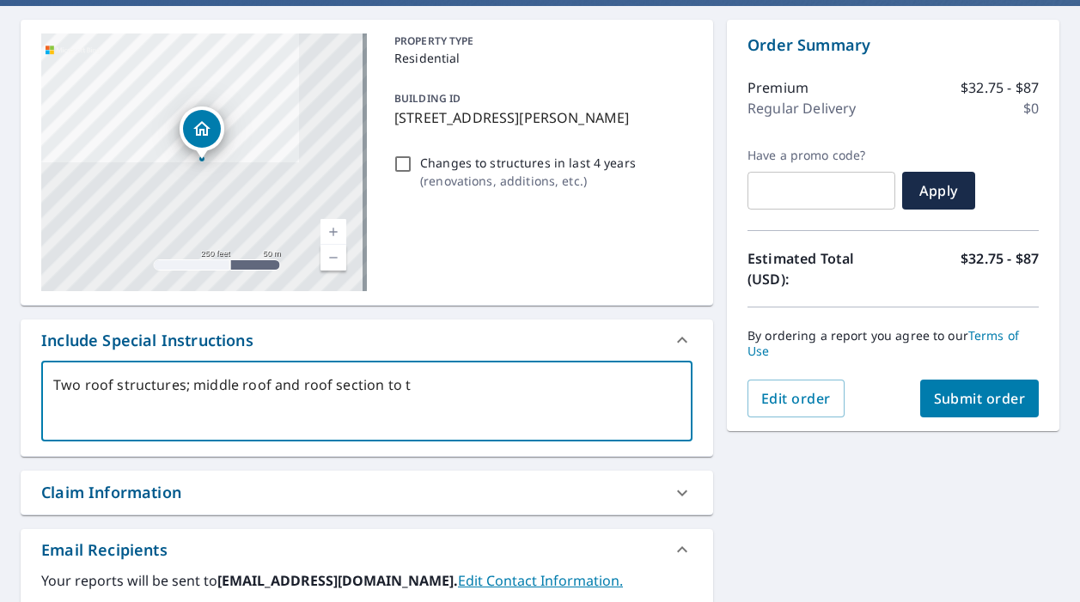
checkbox input "true"
type textarea "Two roof structures; middle roof and roof section to the"
type textarea "x"
checkbox input "true"
type textarea "Two roof structures; middle roof and roof section to the"
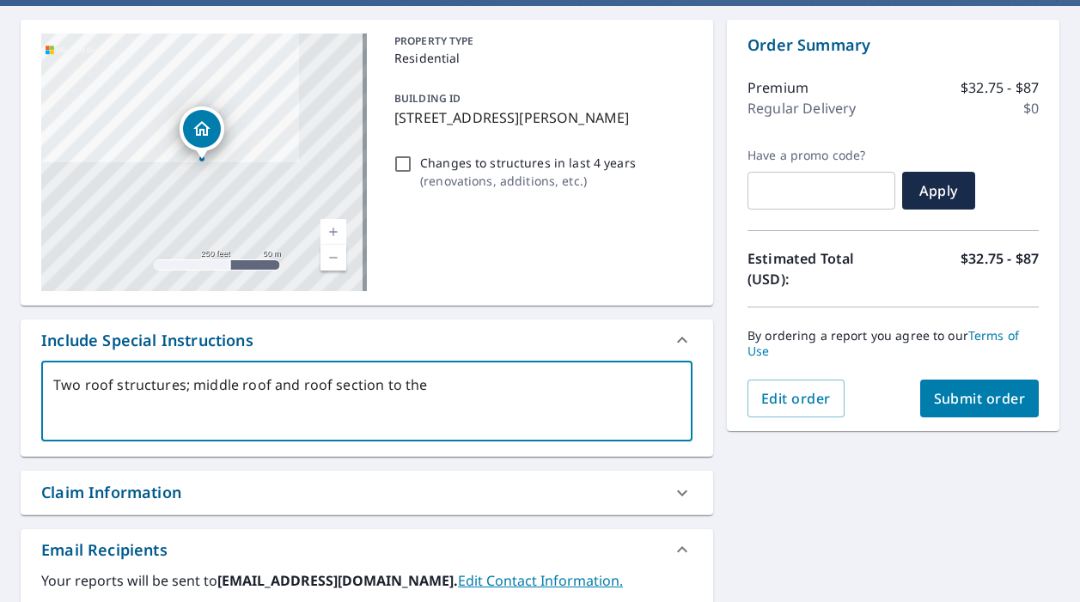
type textarea "x"
checkbox input "true"
type textarea "Two roof structures; middle roof and roof section to the r"
type textarea "x"
checkbox input "true"
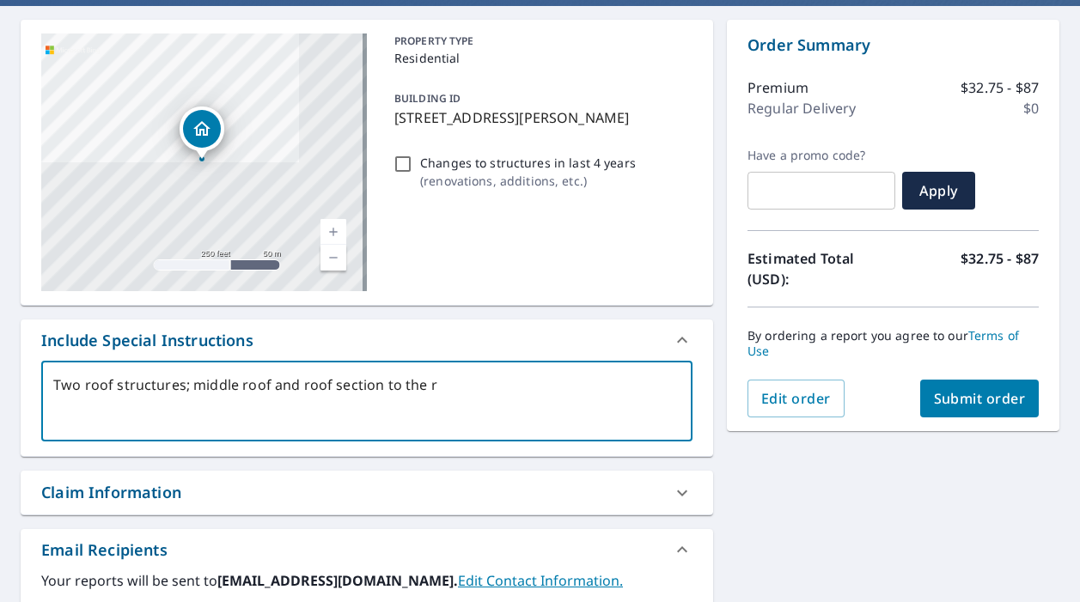
type textarea "Two roof structures; middle roof and roof section to the ri"
type textarea "x"
checkbox input "true"
type textarea "Two roof structures; middle roof and roof section to the rig"
type textarea "x"
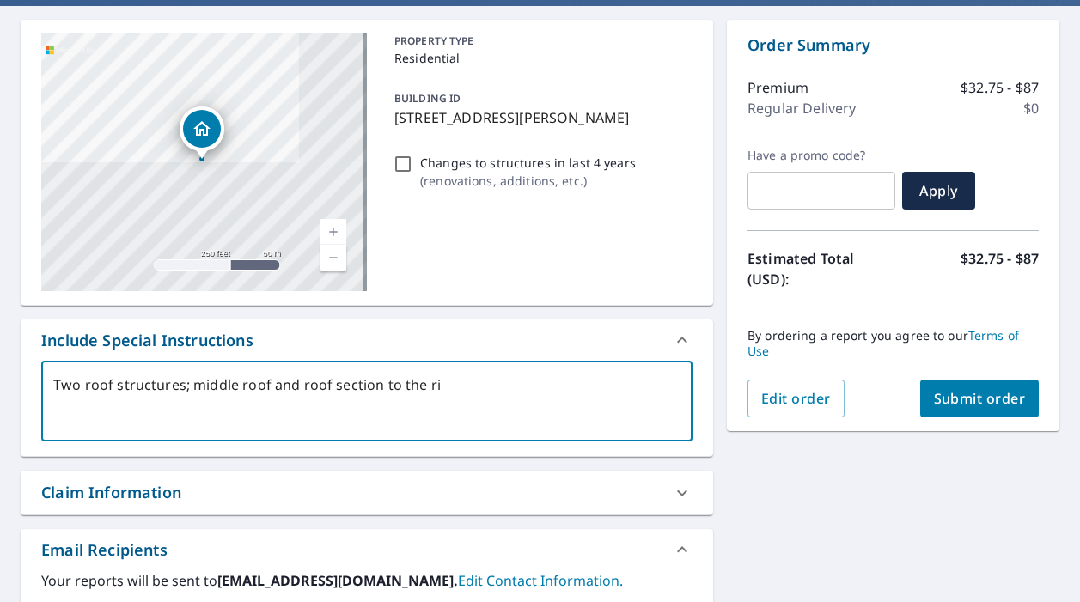
checkbox input "true"
type textarea "Two roof structures; middle roof and roof section to the righ"
type textarea "x"
checkbox input "true"
type textarea "Two roof structures; middle roof and roof section to the right"
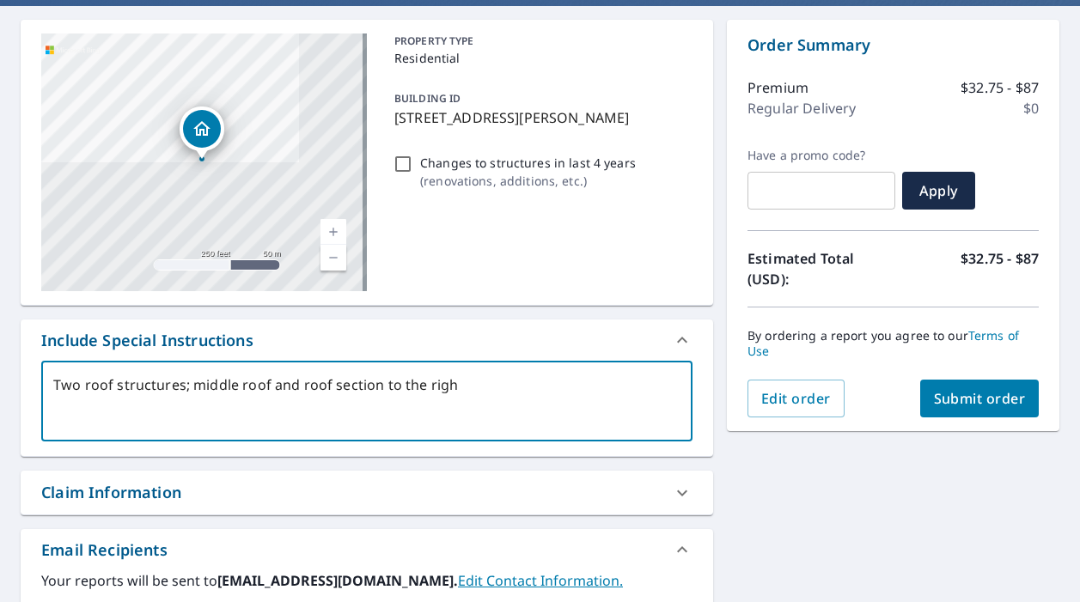
type textarea "x"
checkbox input "true"
type textarea "Two roof structures; middle roof and roof section to the right"
type textarea "x"
checkbox input "true"
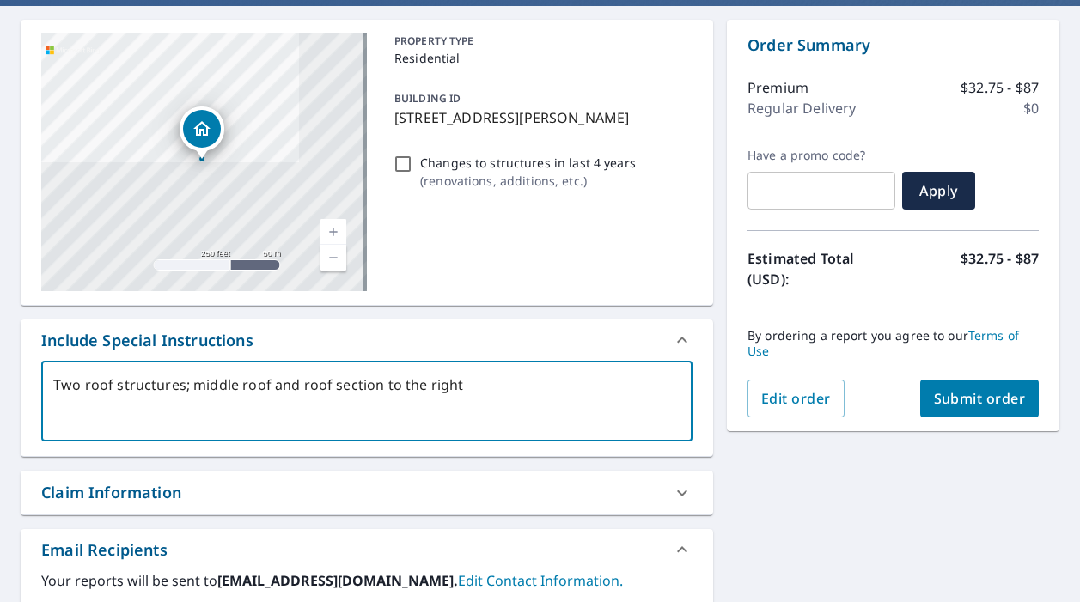
type textarea "Two roof structures; middle roof and roof section to the right o"
type textarea "x"
checkbox input "true"
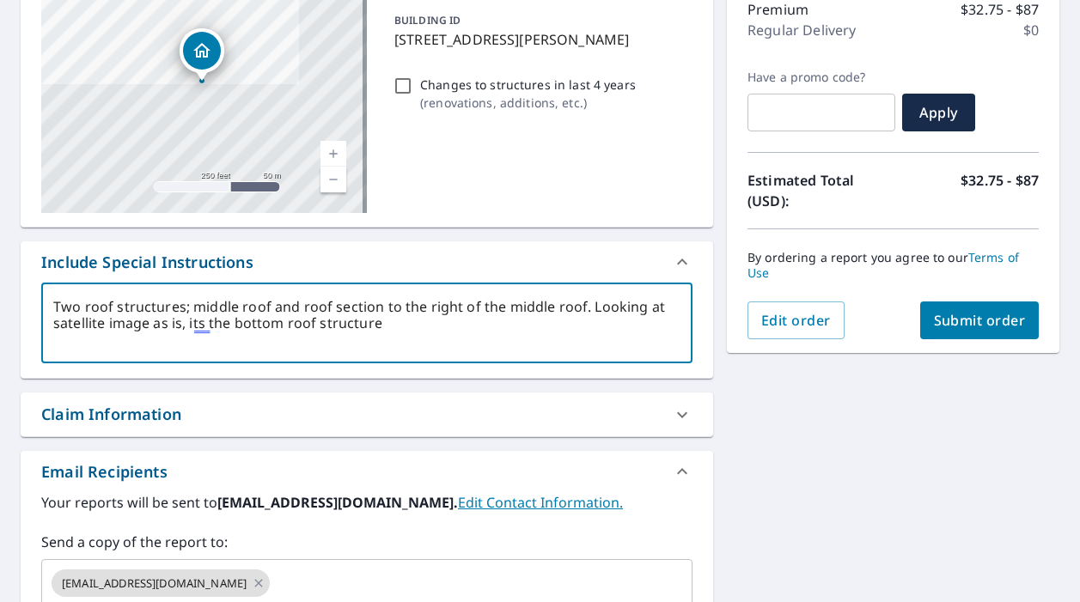
scroll to position [227, 0]
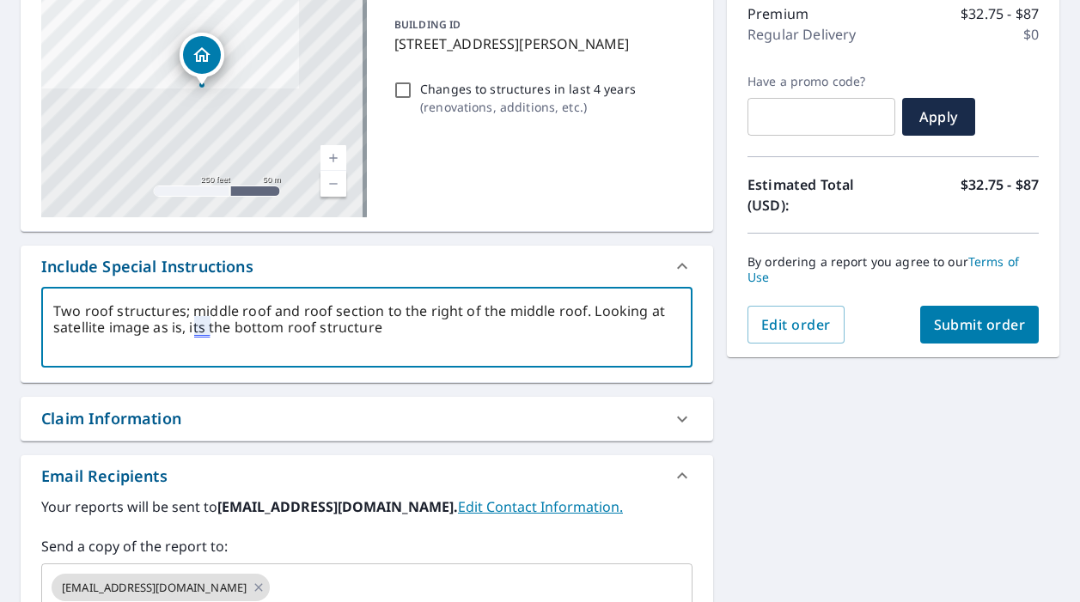
click at [199, 331] on textarea "Two roof structures; middle roof and roof section to the right of the middle ro…" at bounding box center [366, 327] width 627 height 49
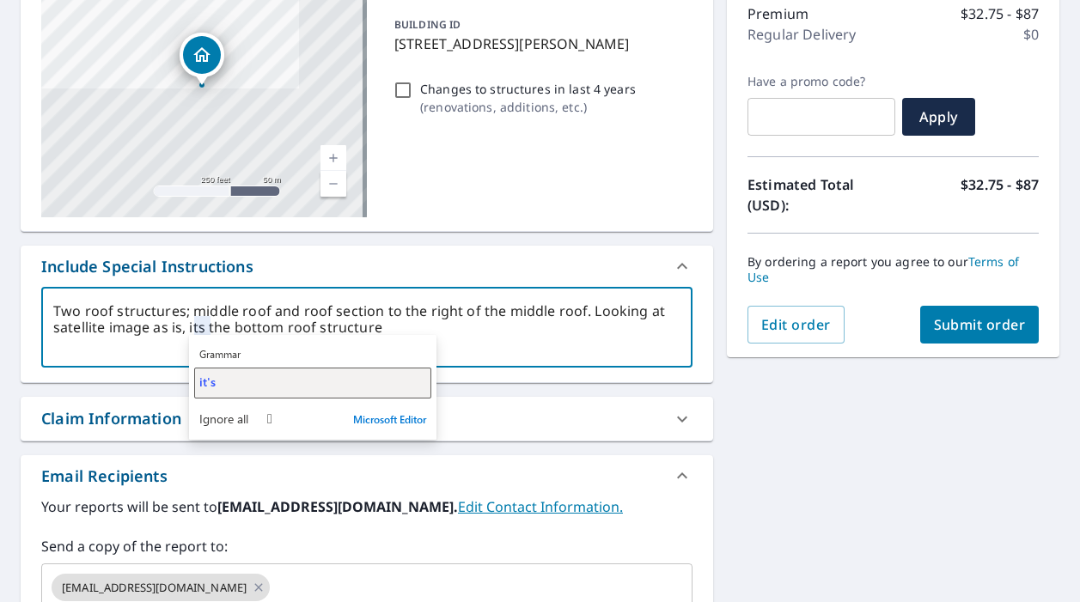
click at [228, 388] on div "it's" at bounding box center [312, 382] width 227 height 16
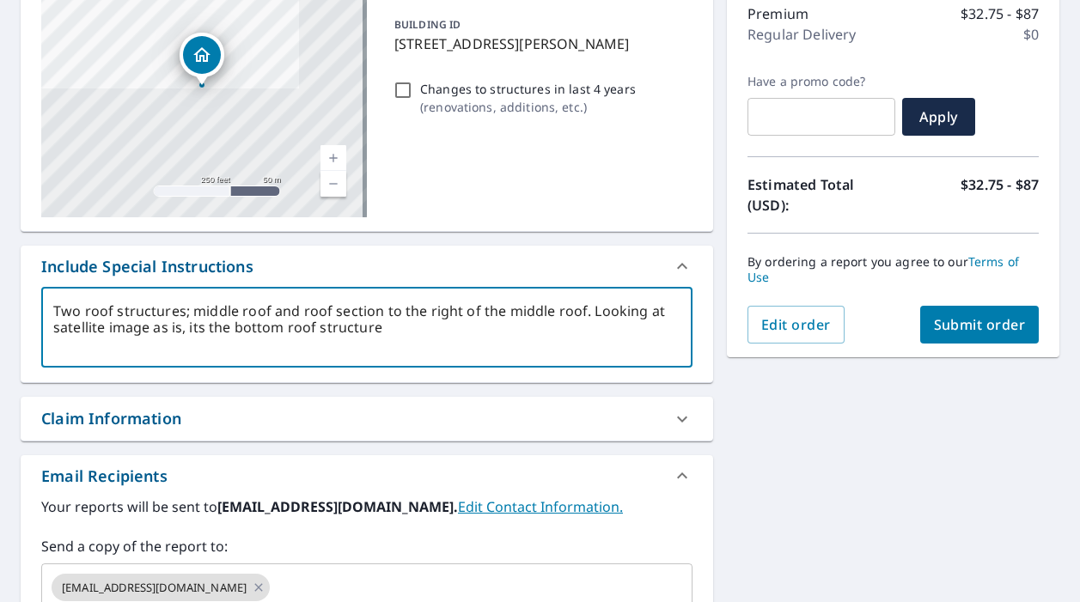
click at [420, 335] on textarea "Two roof structures; middle roof and roof section to the right of the middle ro…" at bounding box center [366, 327] width 627 height 49
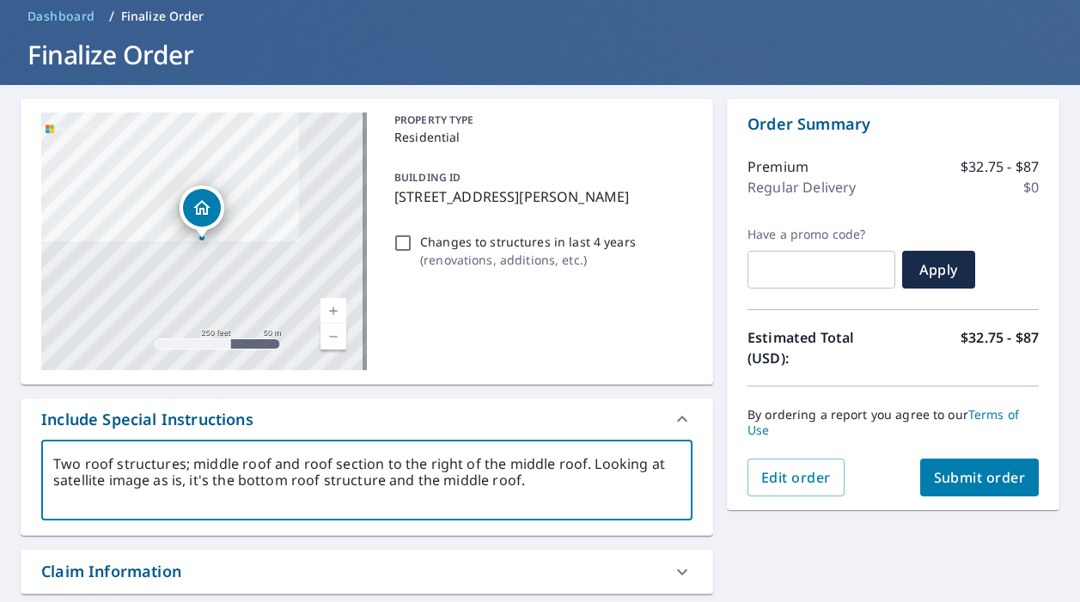
scroll to position [61, 0]
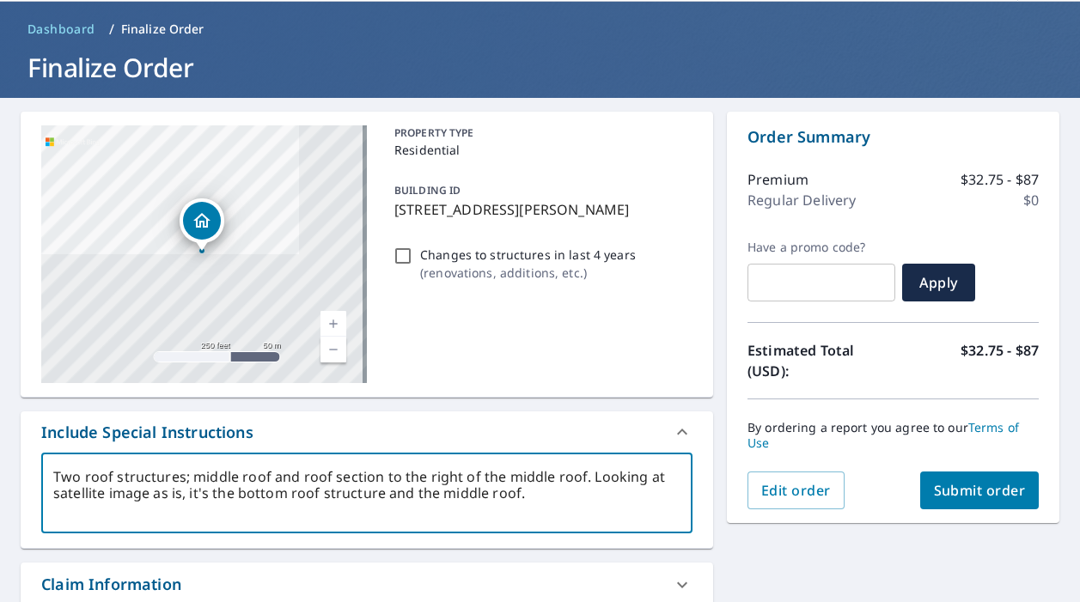
click at [957, 483] on span "Submit order" at bounding box center [980, 490] width 92 height 19
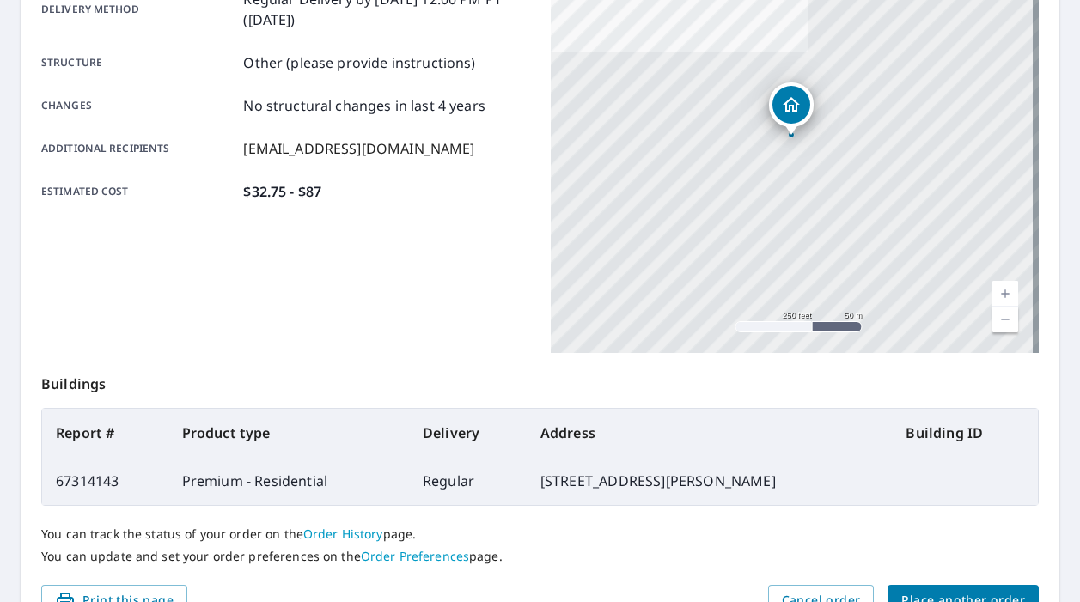
scroll to position [408, 0]
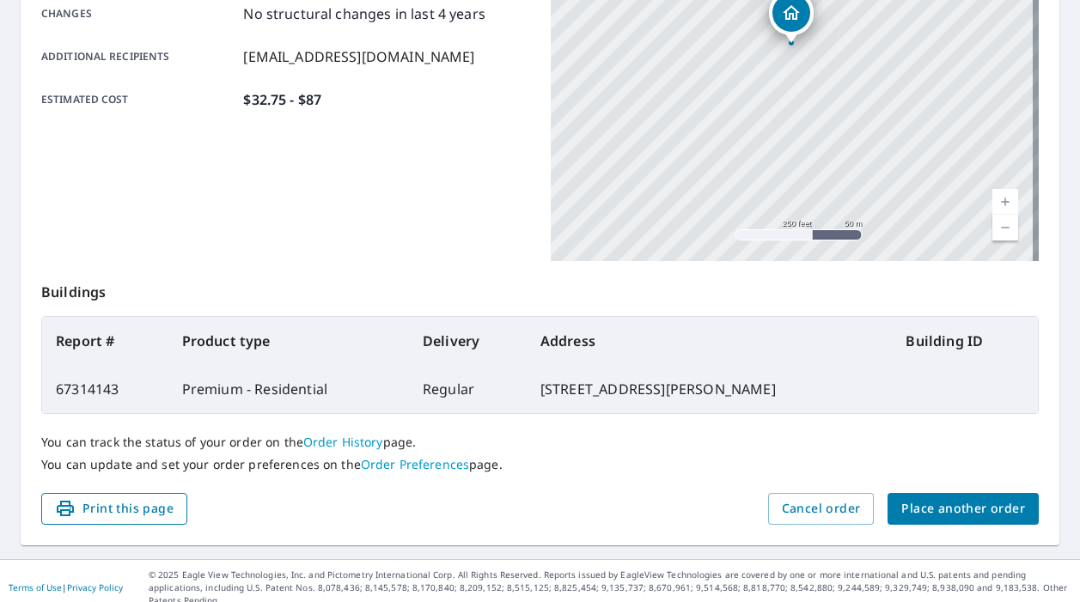
click at [145, 512] on span "Print this page" at bounding box center [114, 508] width 119 height 21
